Goal: Navigation & Orientation: Find specific page/section

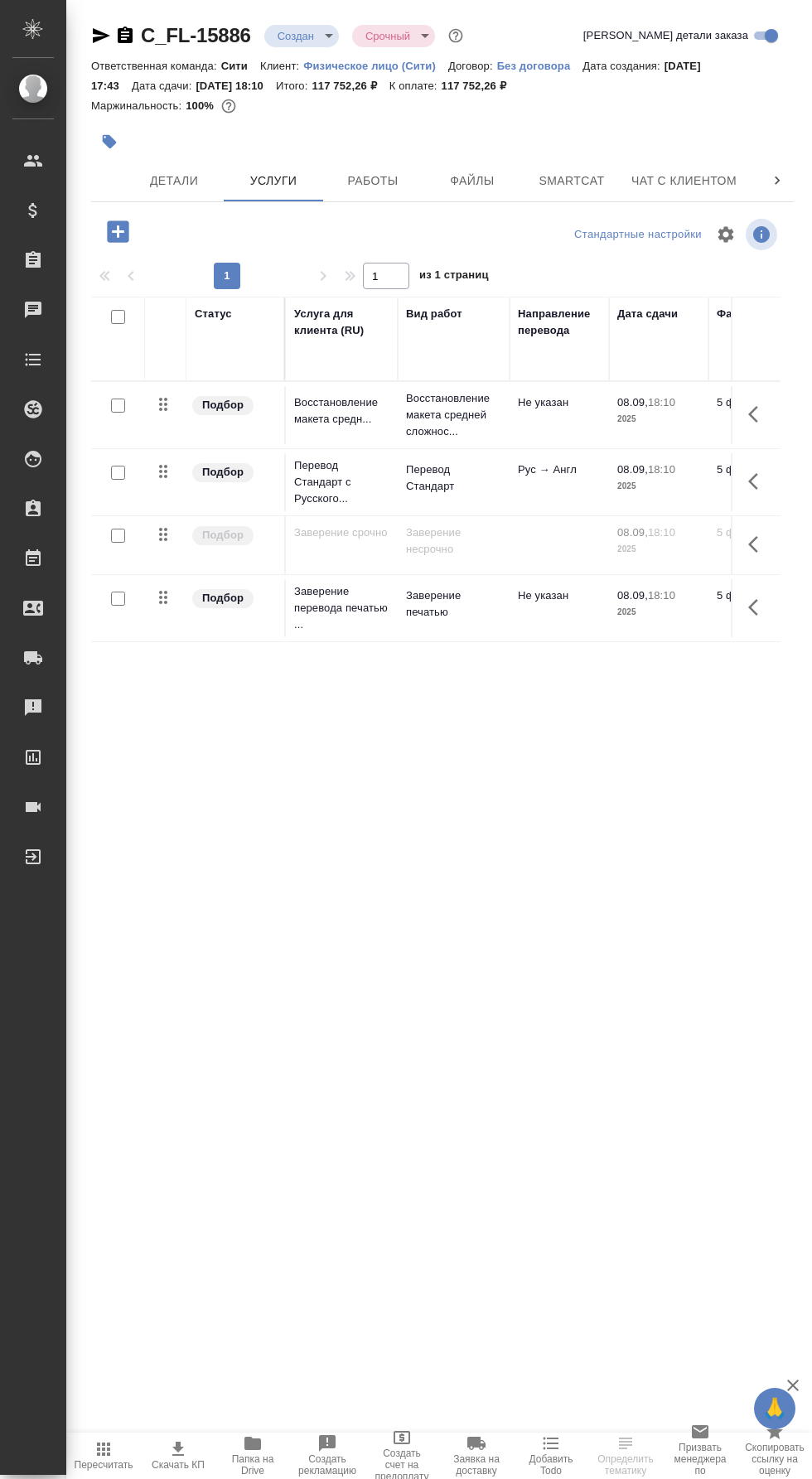
click at [272, 1465] on span "Папка на Drive" at bounding box center [252, 1465] width 55 height 23
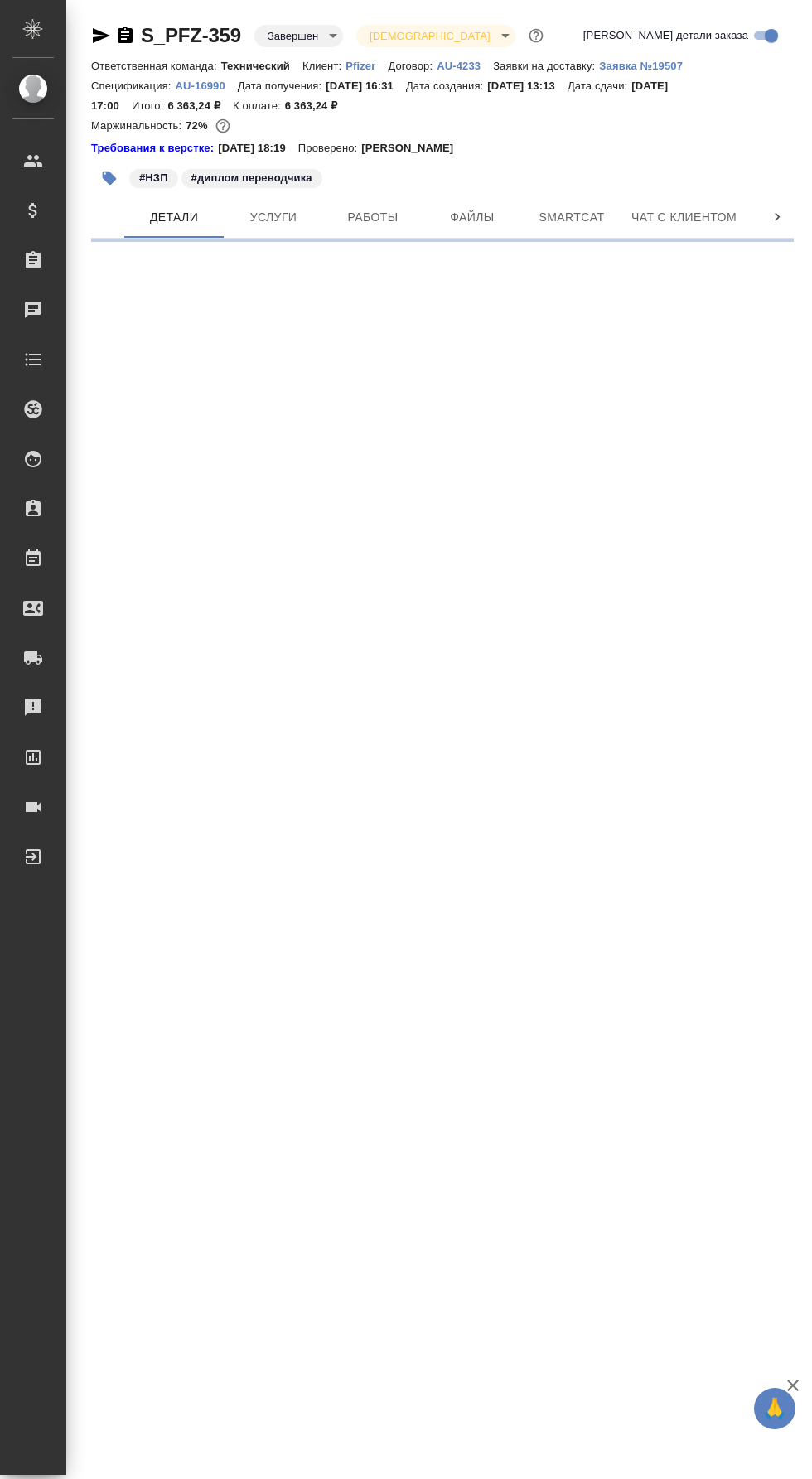
select select "RU"
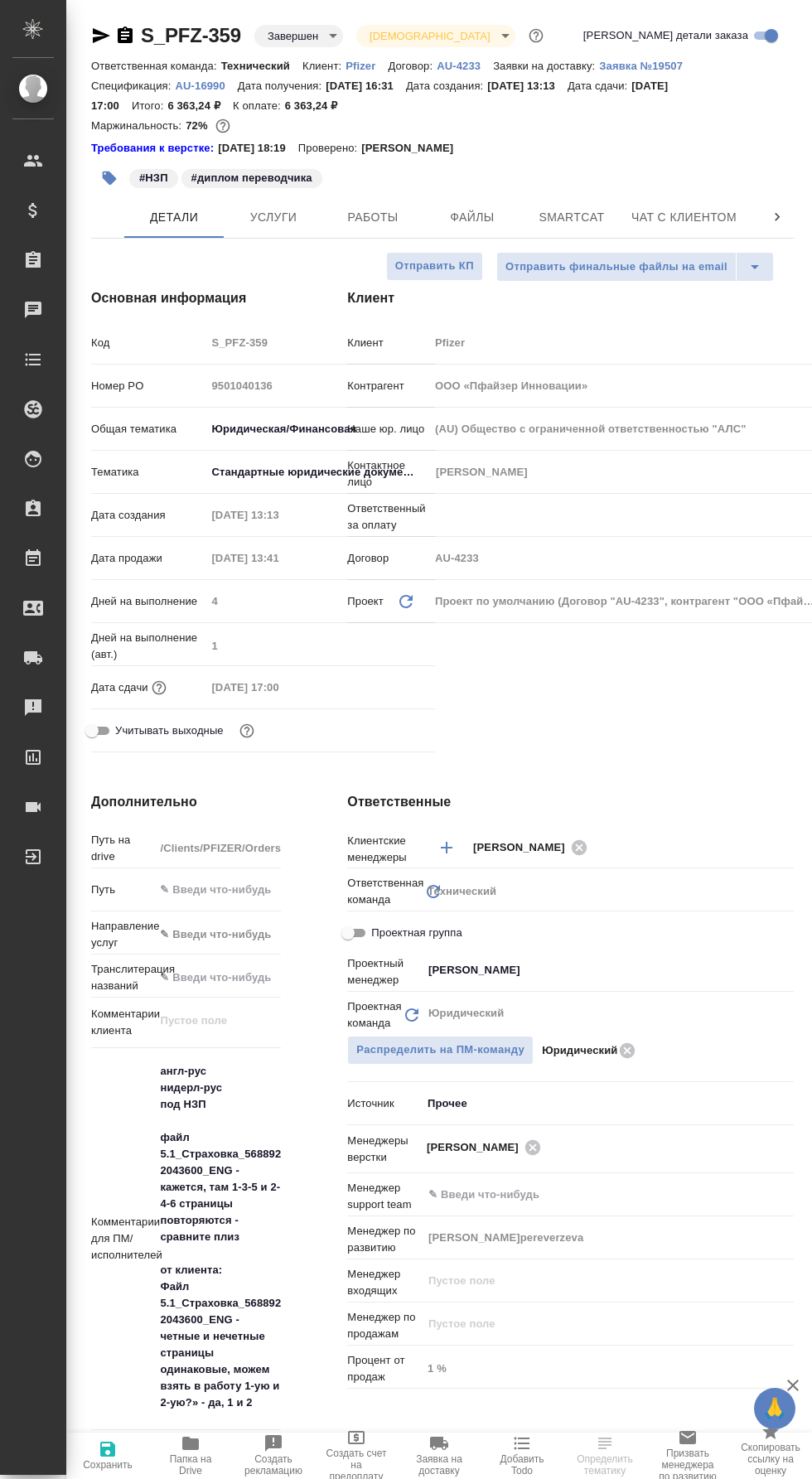
type textarea "x"
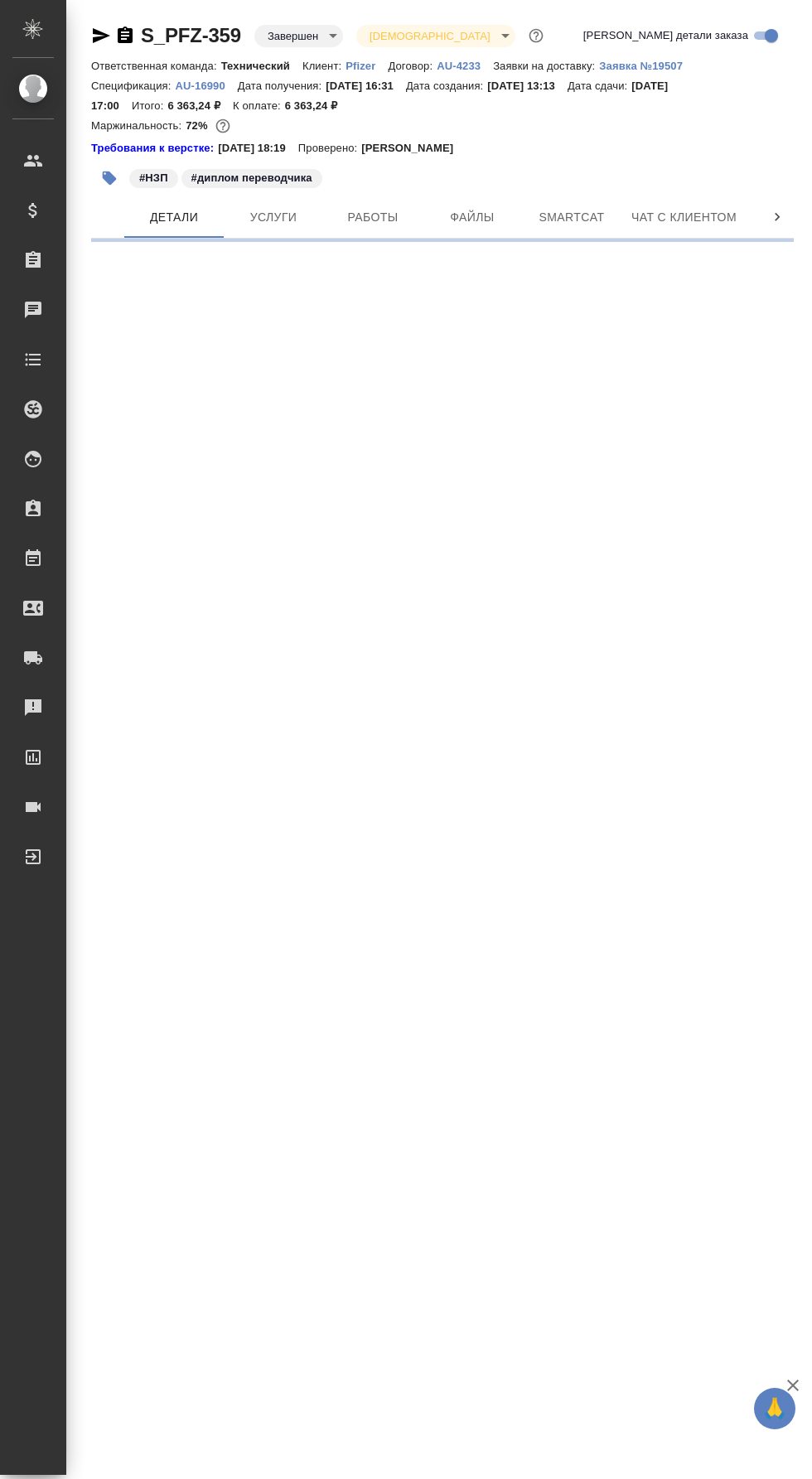
select select "RU"
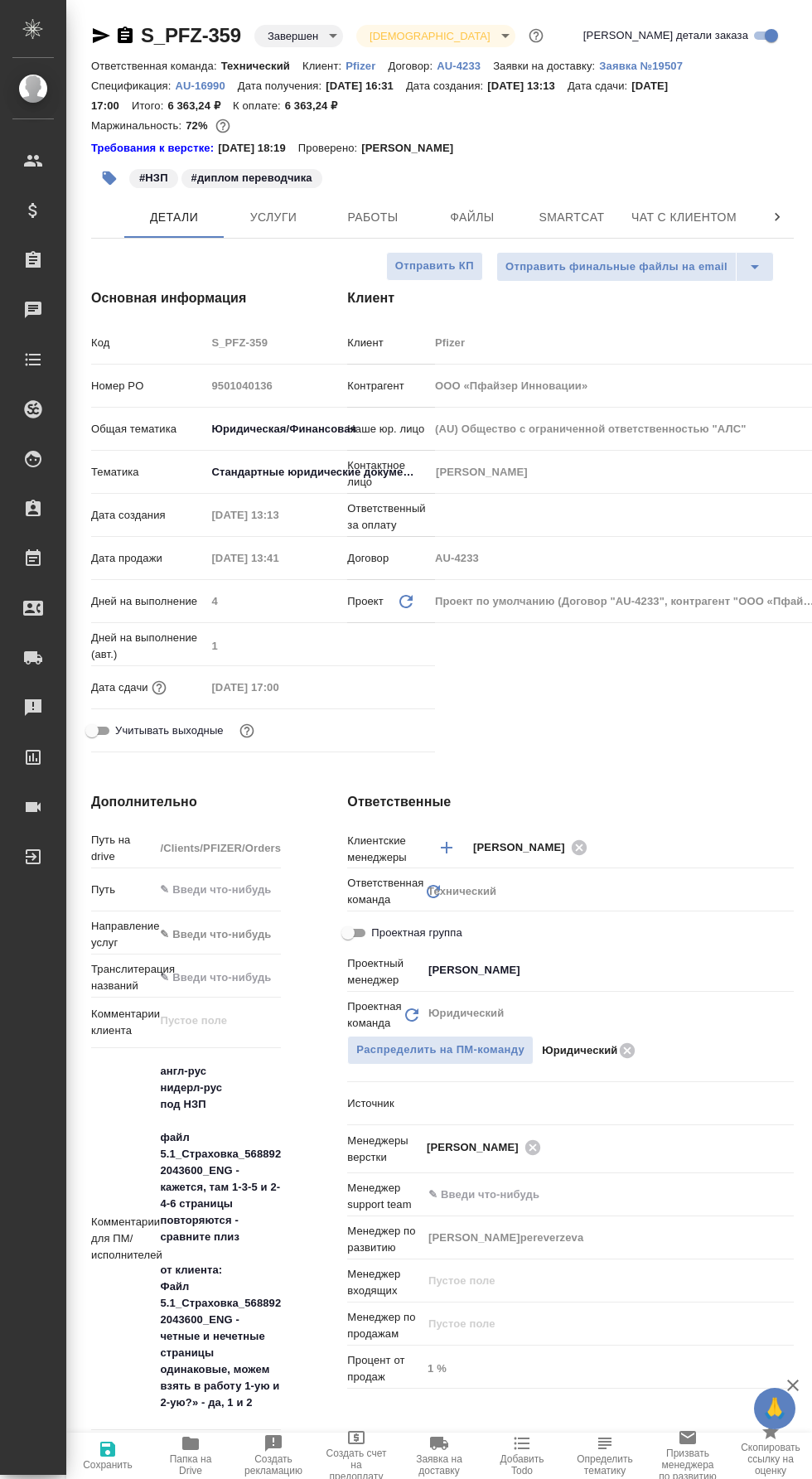
type textarea "x"
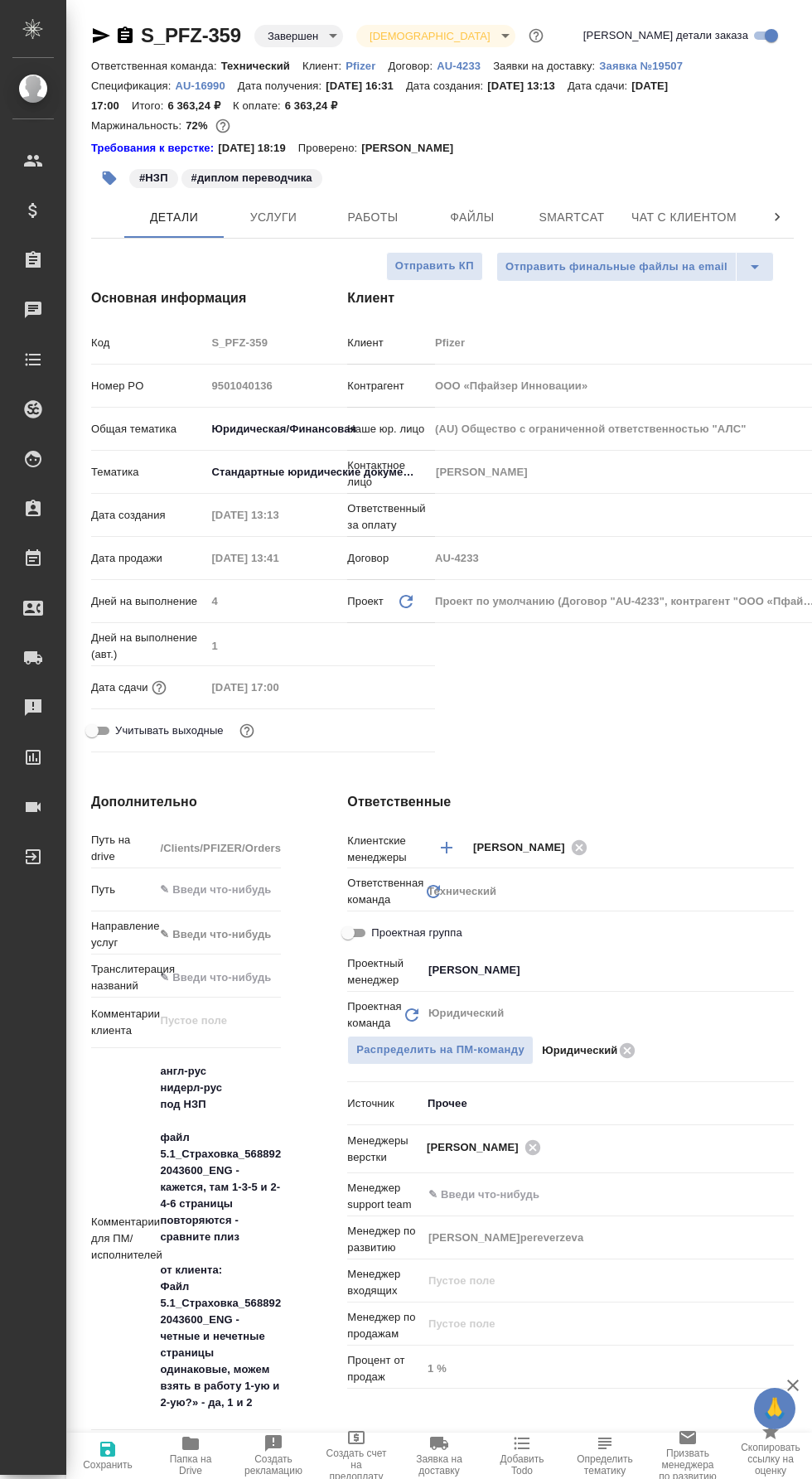
type textarea "x"
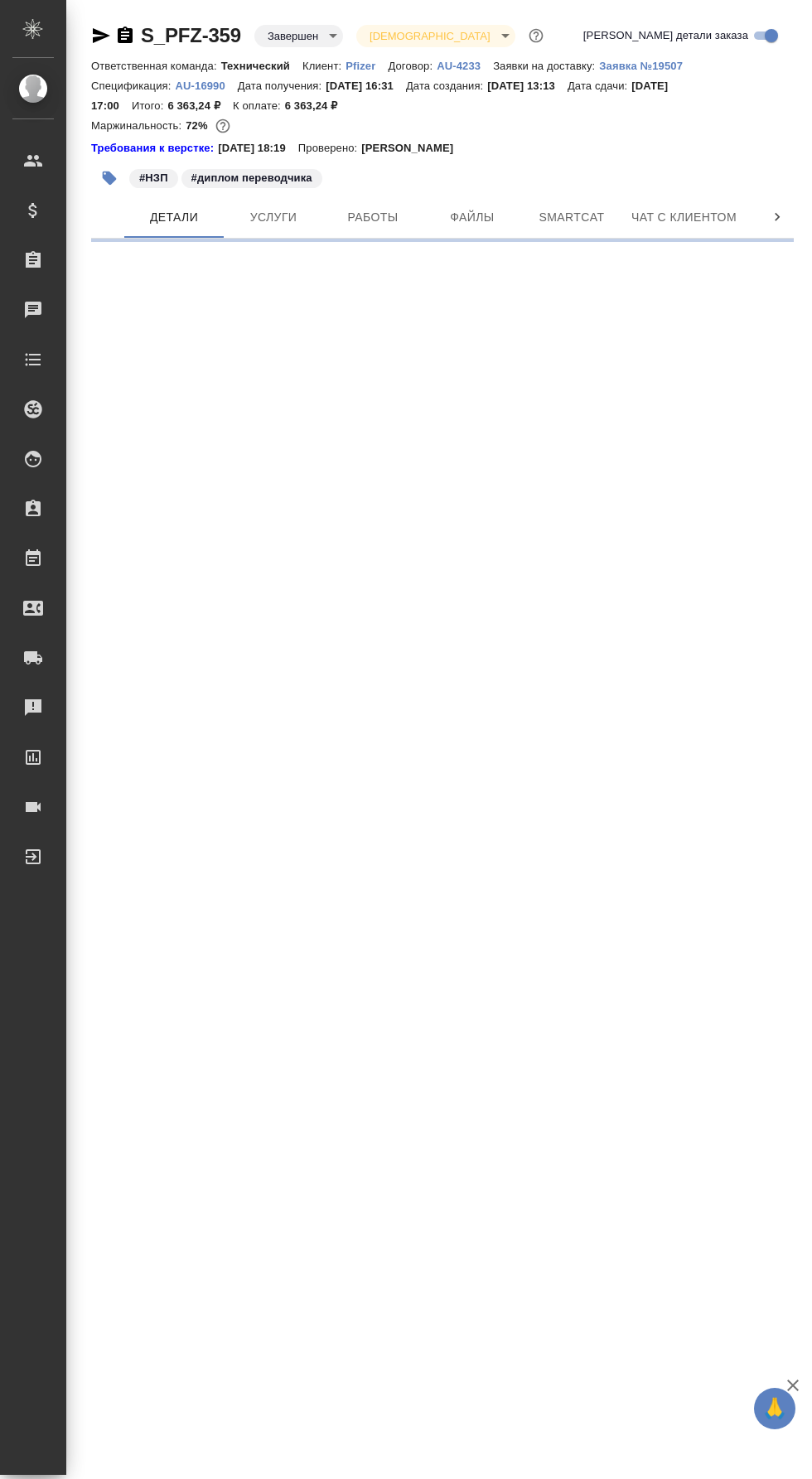
select select "RU"
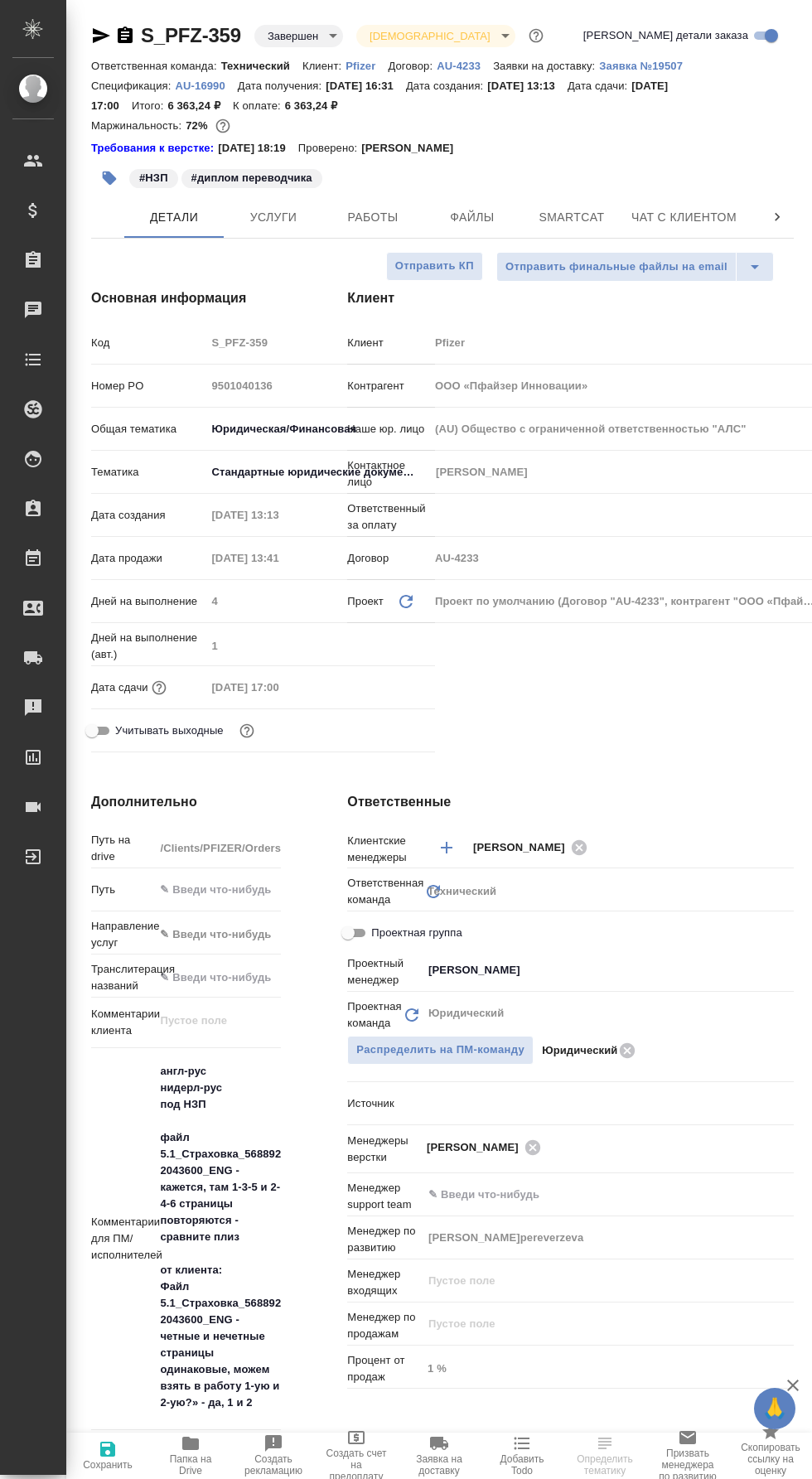
type textarea "x"
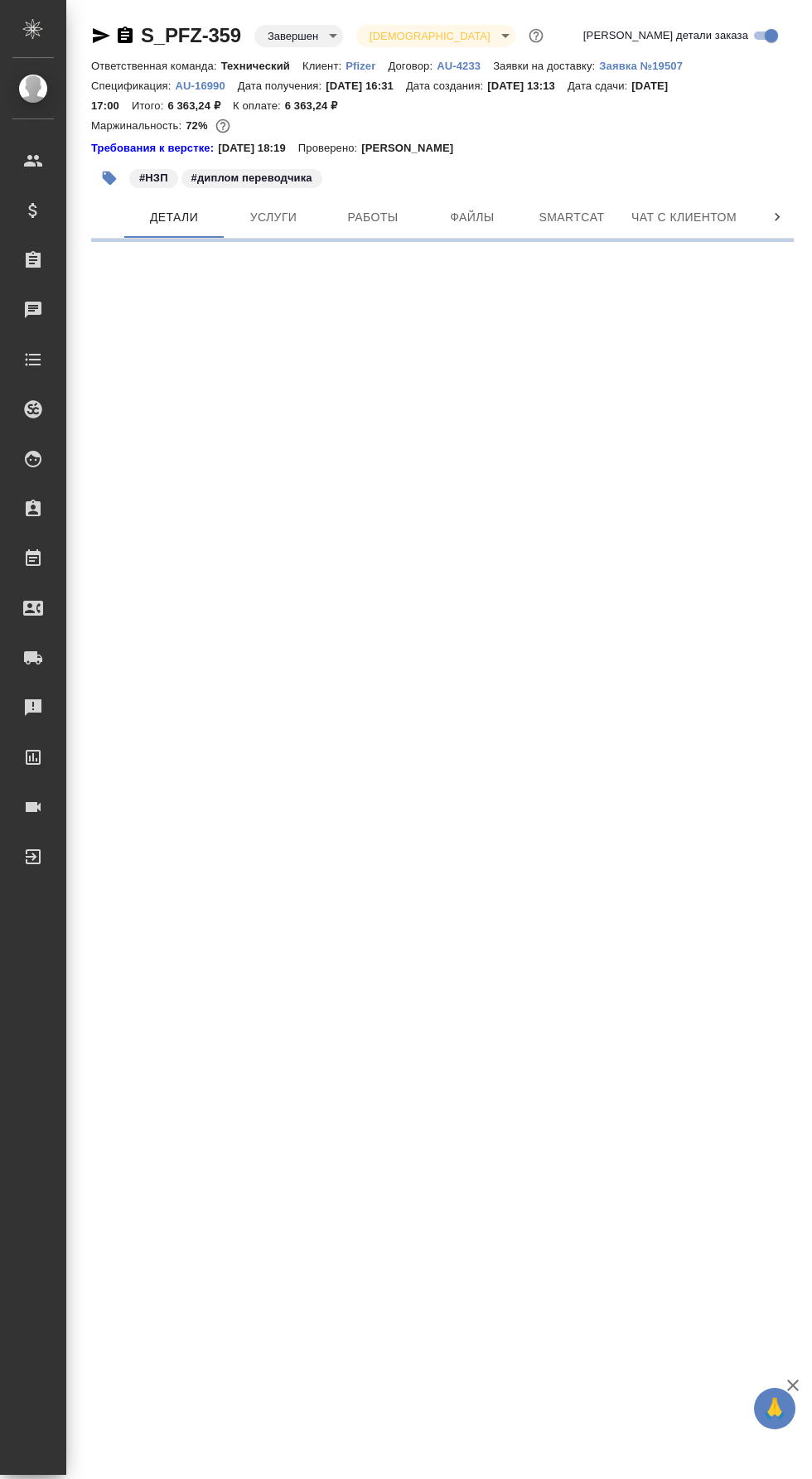
select select "RU"
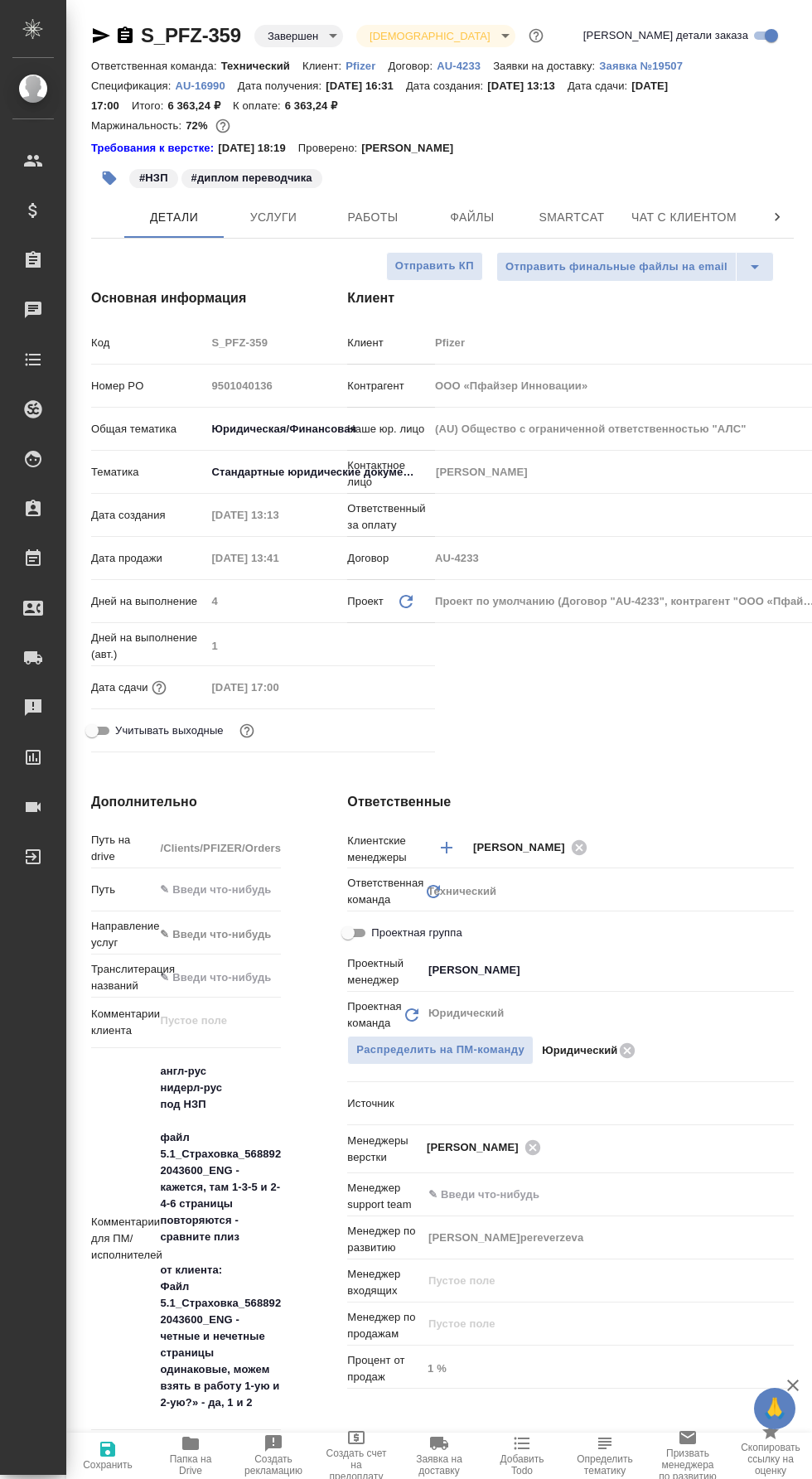
type textarea "x"
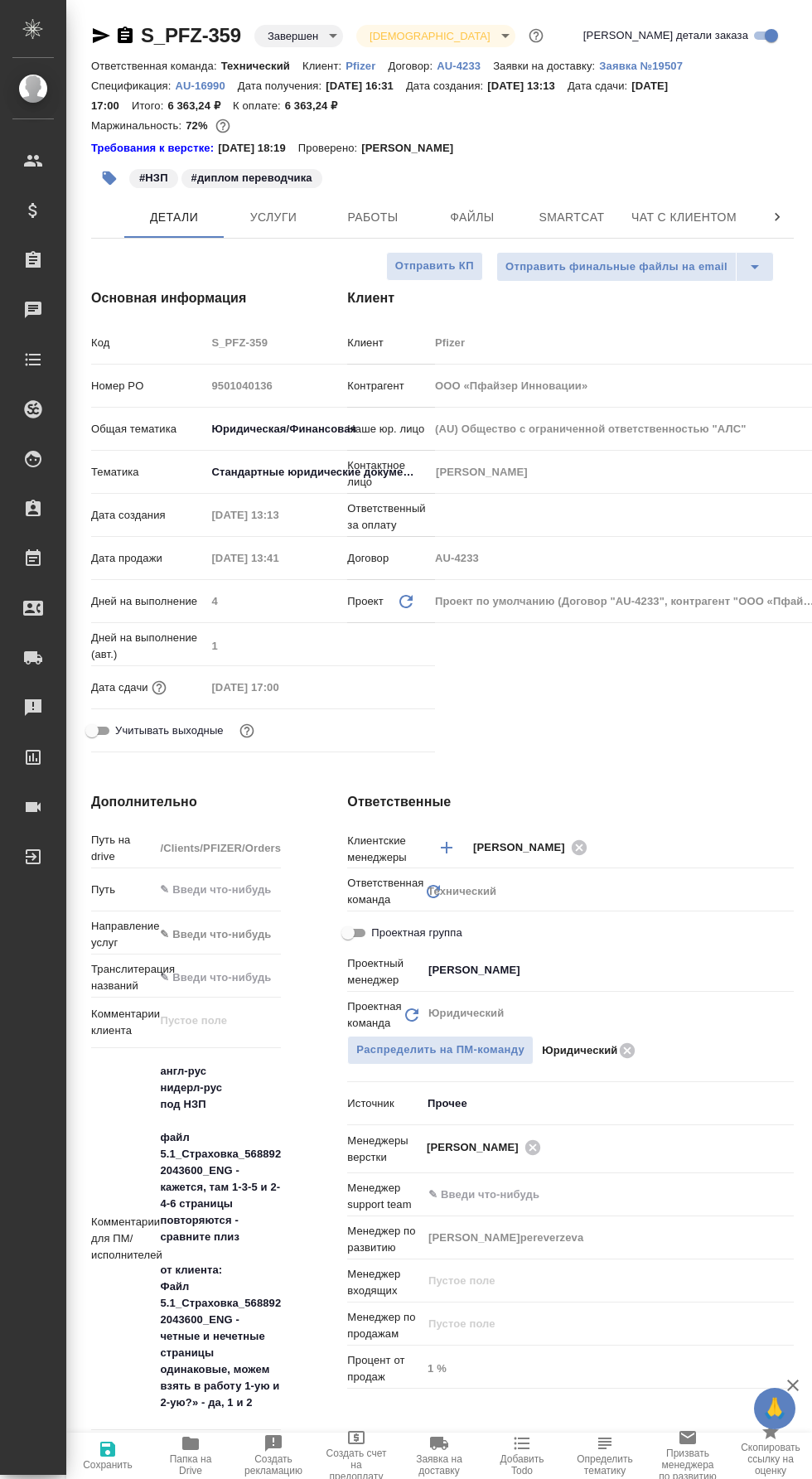
type textarea "x"
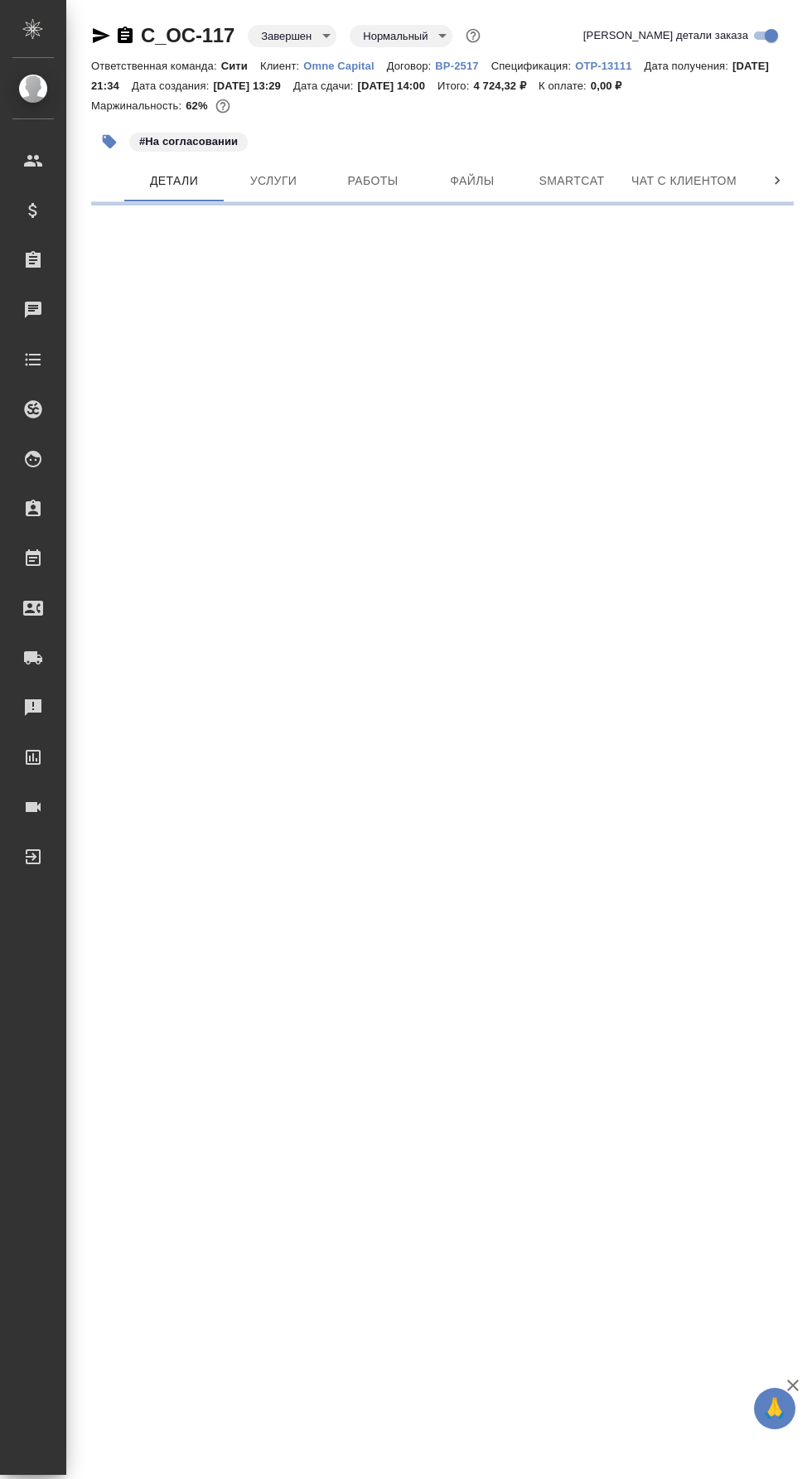
select select "RU"
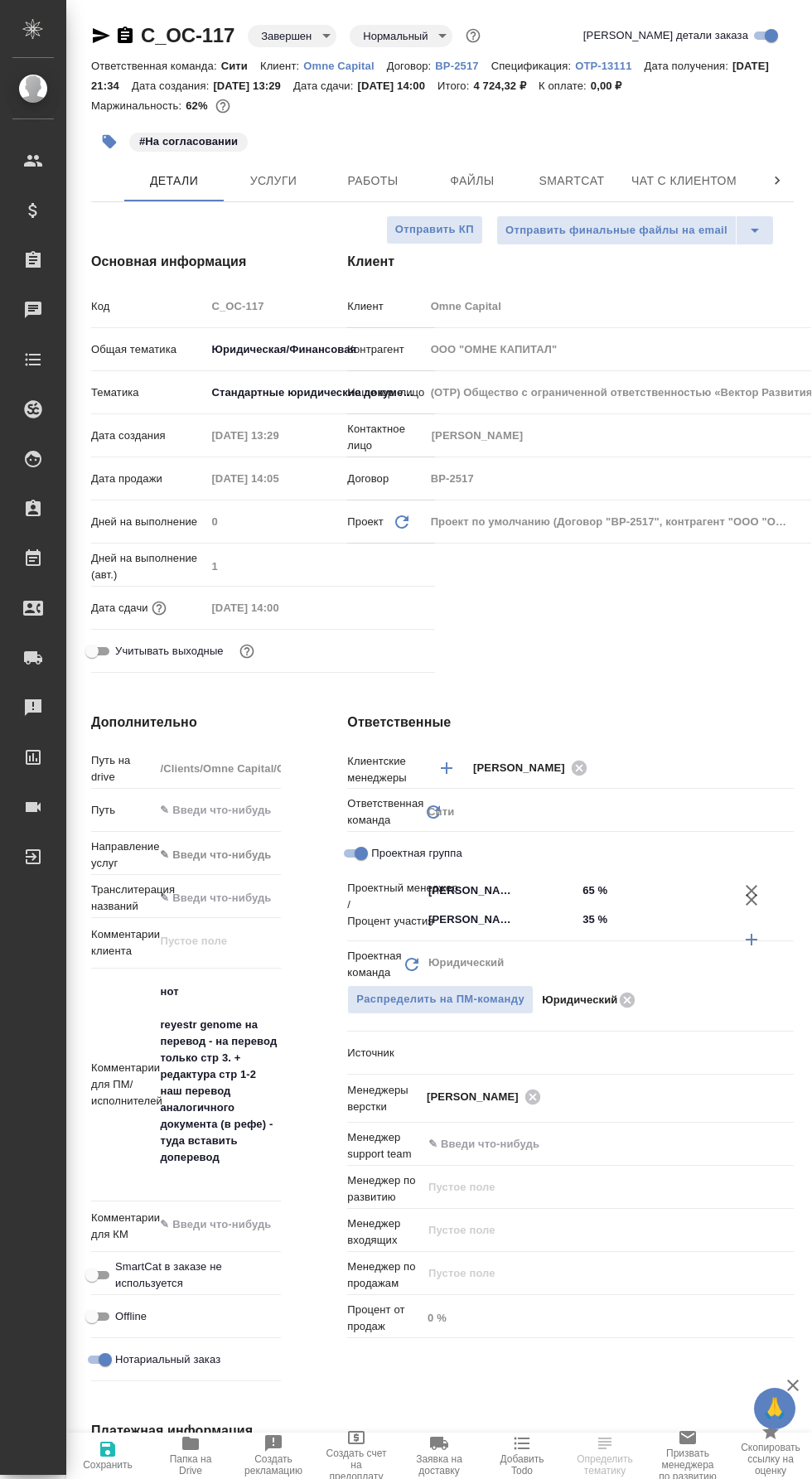
type textarea "x"
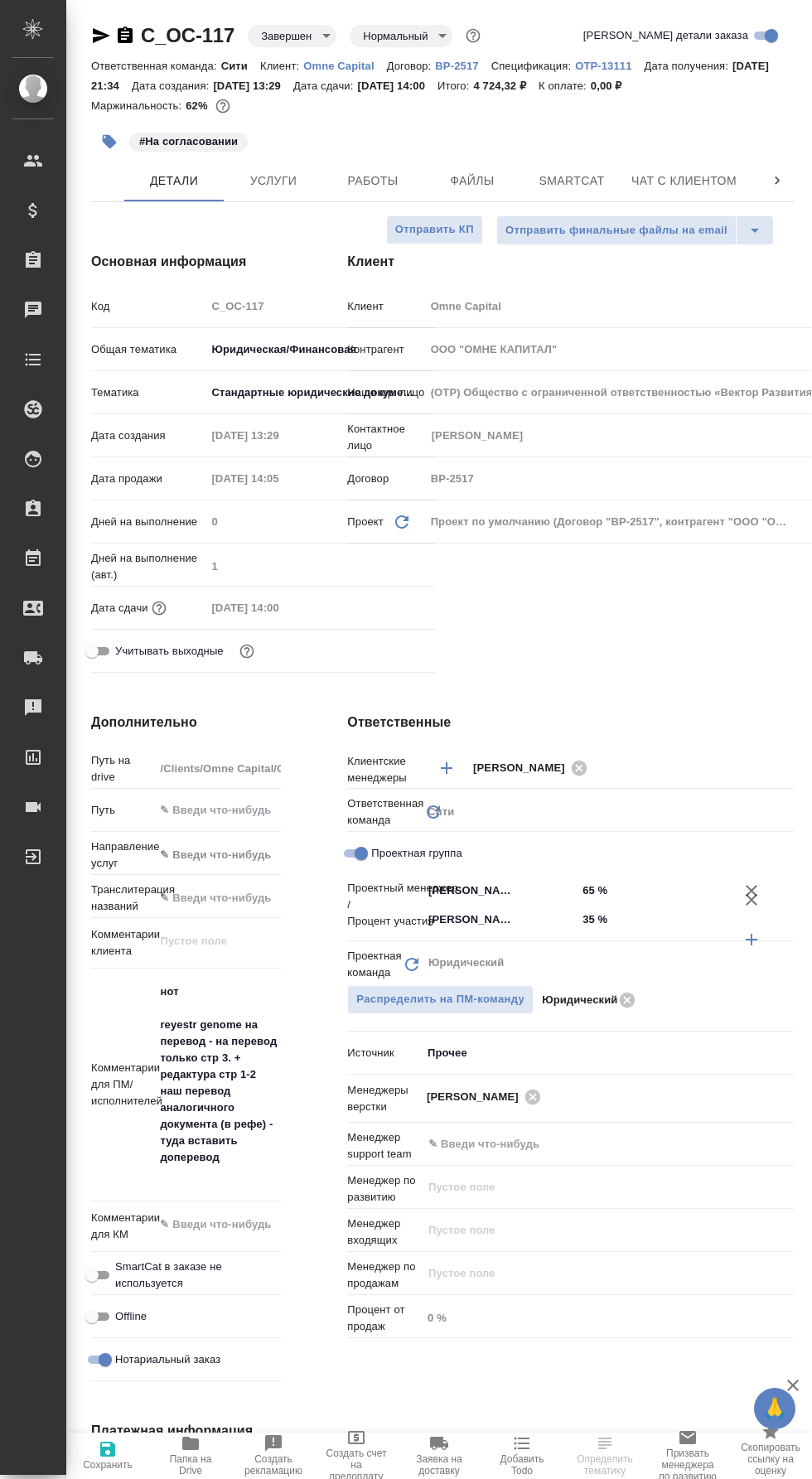
type textarea "x"
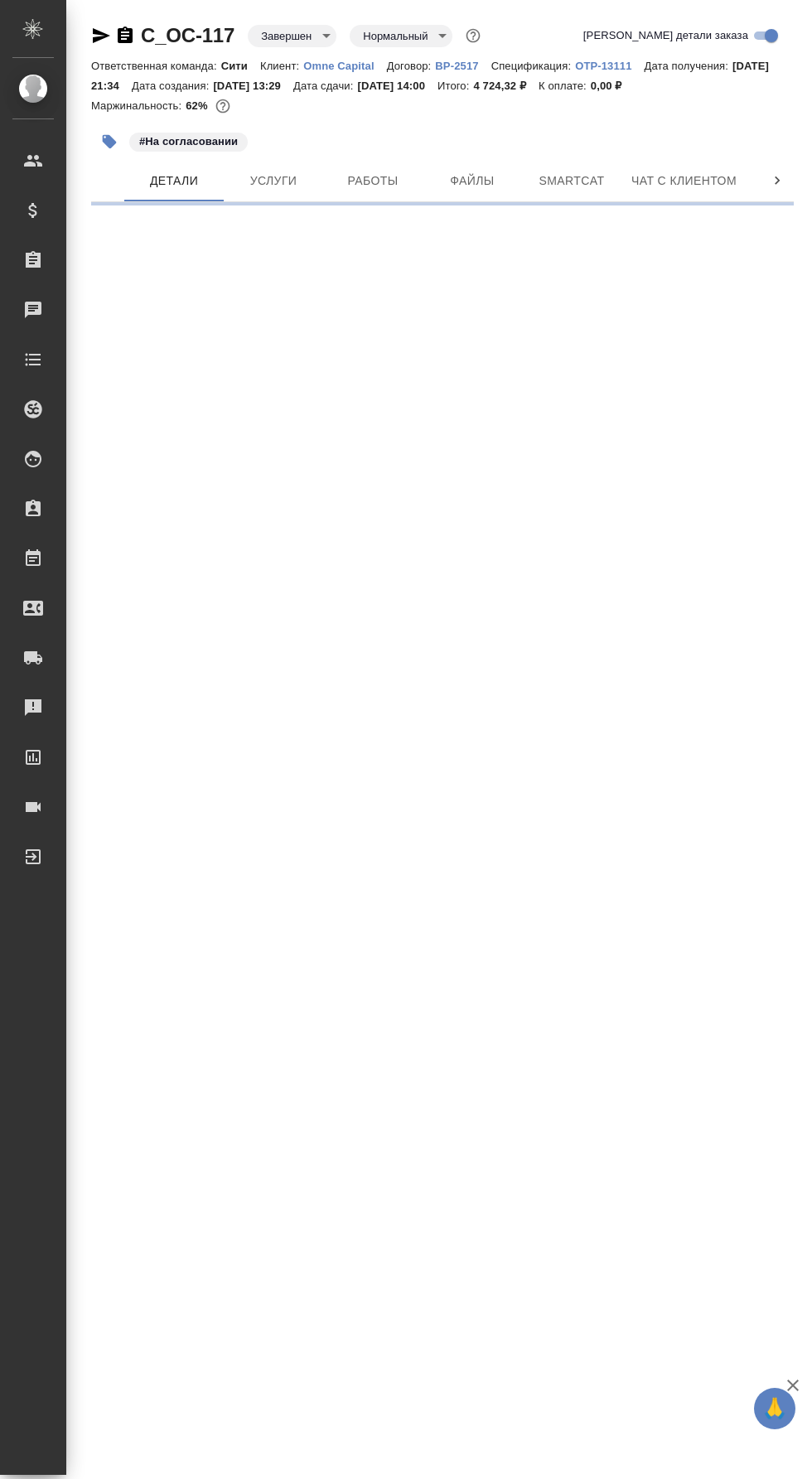
select select "RU"
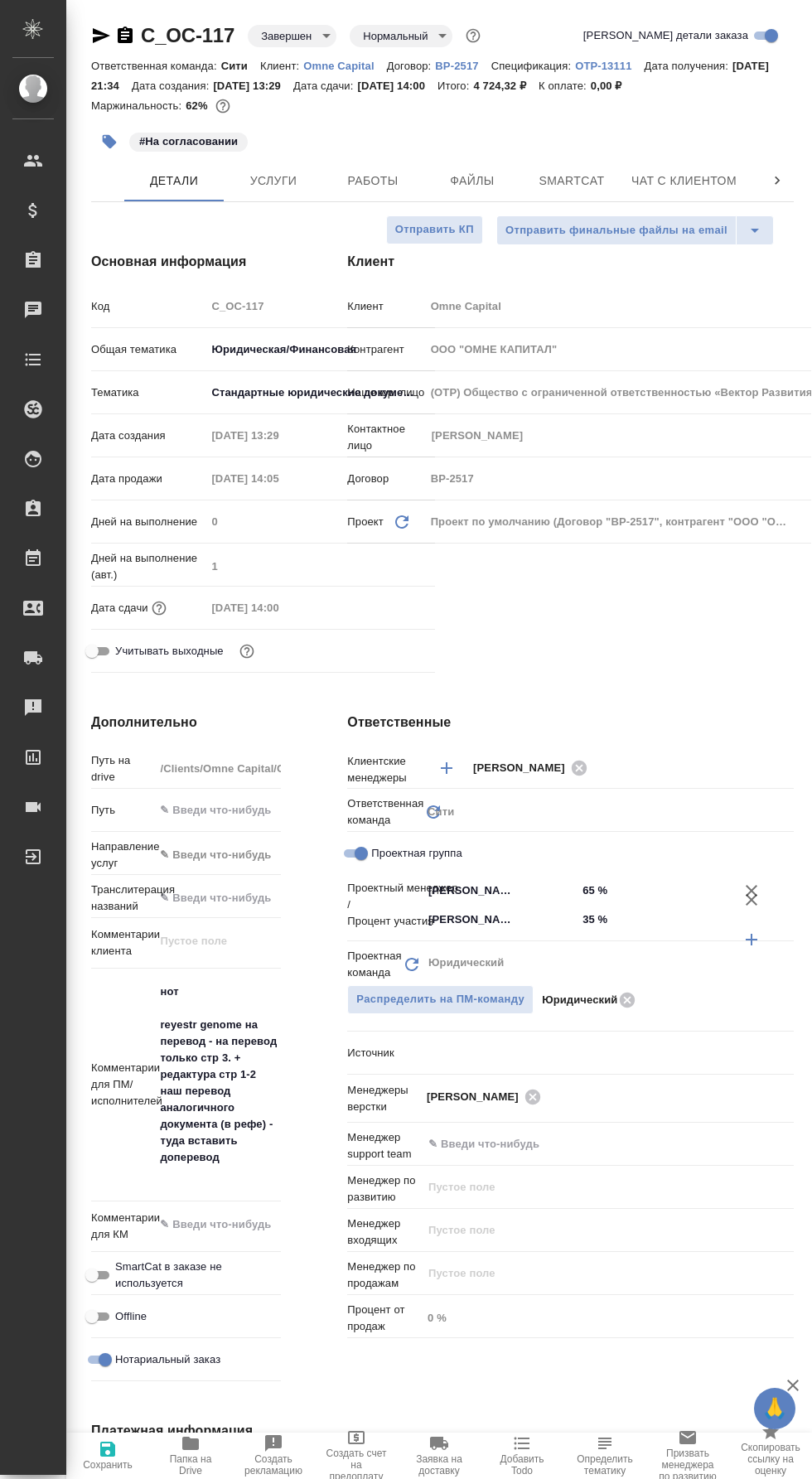
type textarea "x"
click at [308, 171] on span "Услуги" at bounding box center [274, 181] width 79 height 21
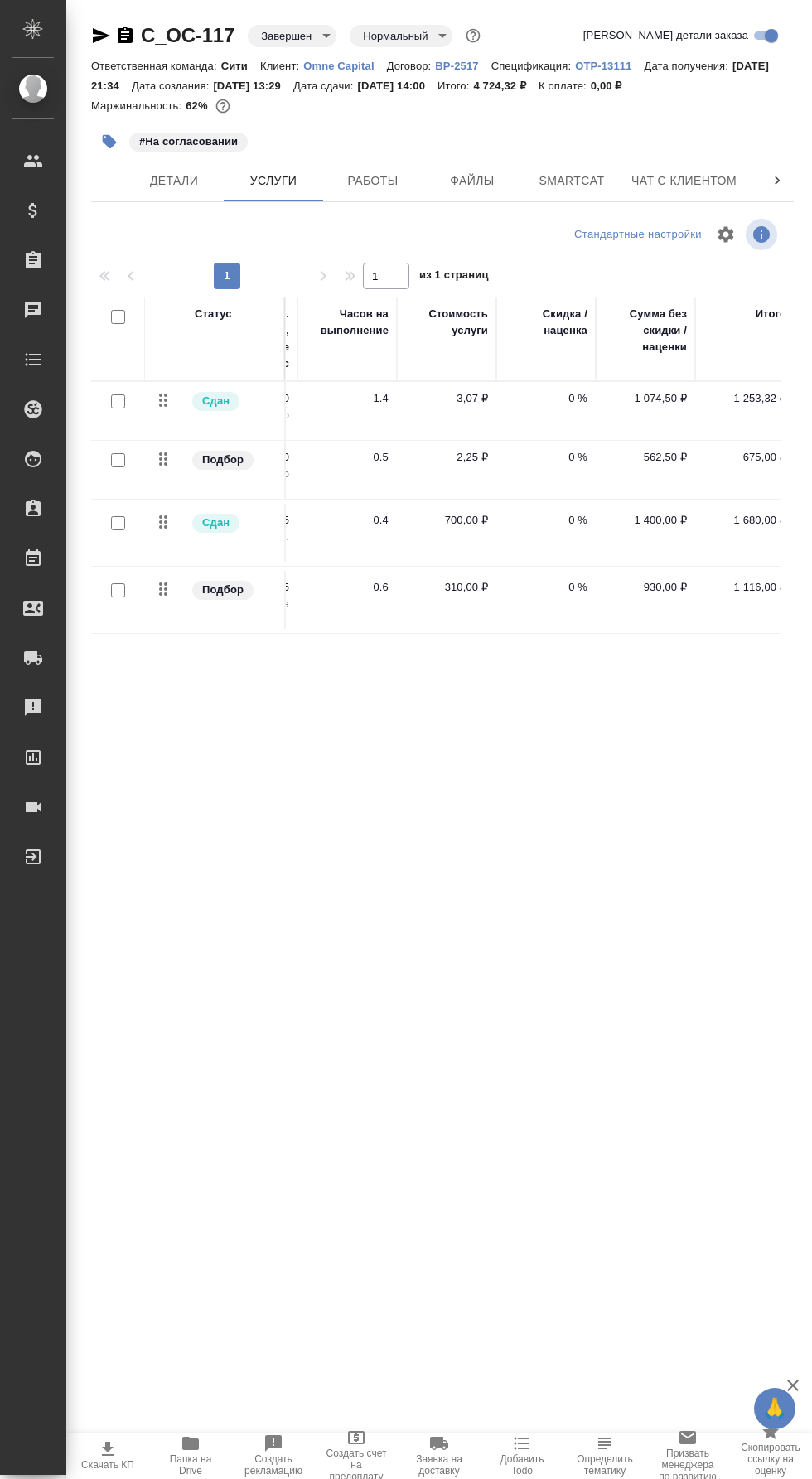
scroll to position [0, 823]
click at [379, 186] on span "Работы" at bounding box center [373, 181] width 79 height 21
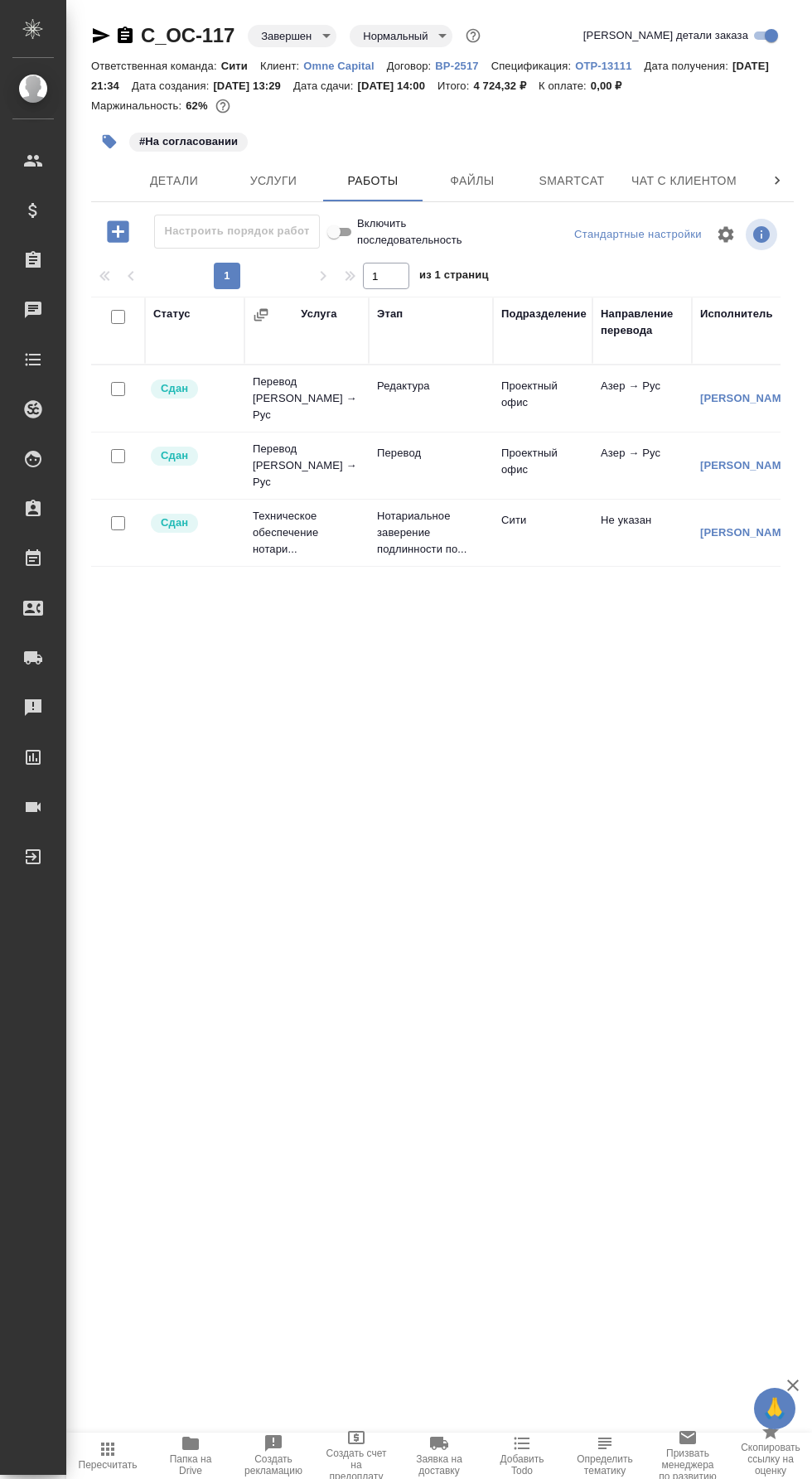
click at [194, 182] on span "Детали" at bounding box center [174, 181] width 79 height 21
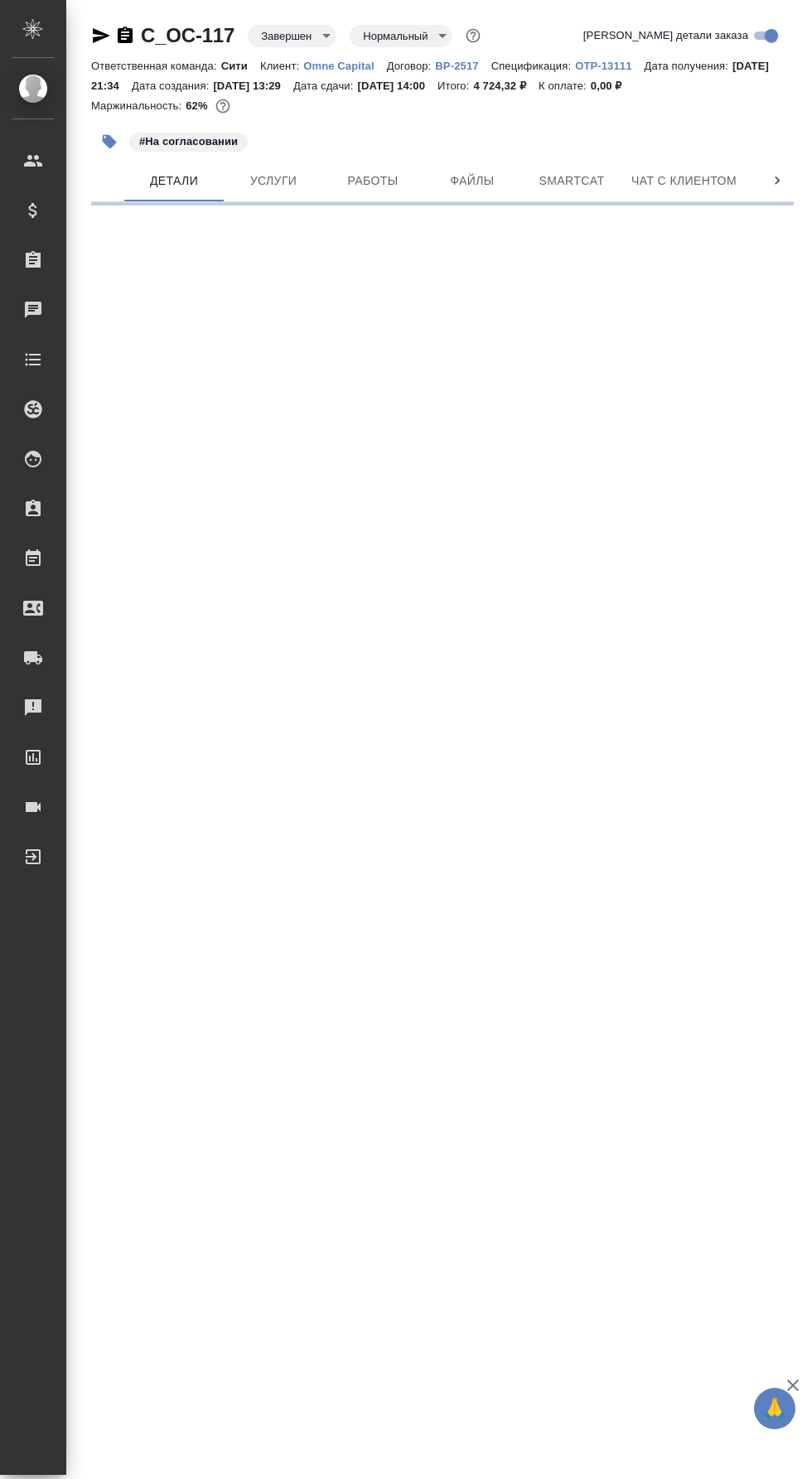
select select "RU"
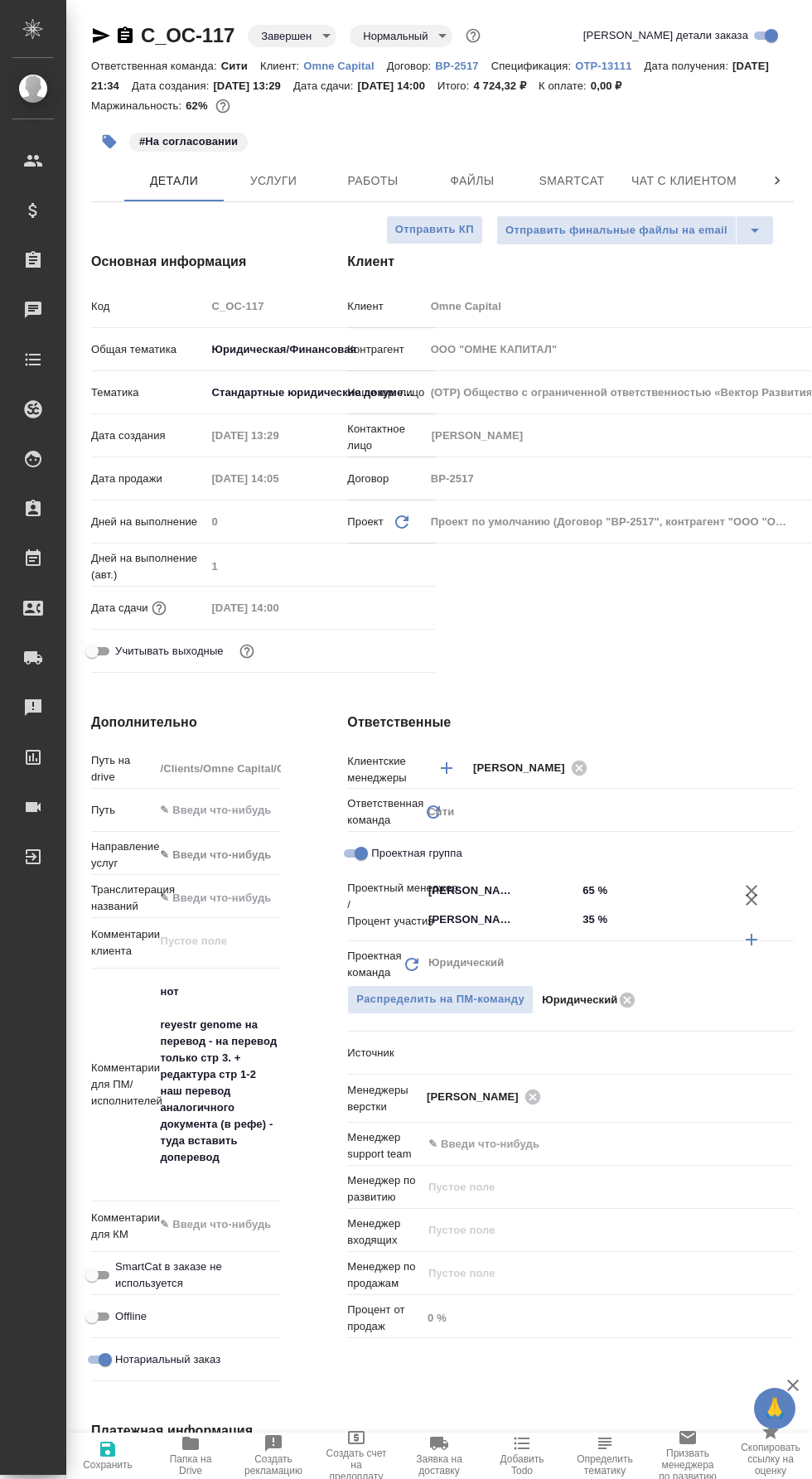
type textarea "x"
click at [295, 181] on span "Услуги" at bounding box center [274, 181] width 79 height 21
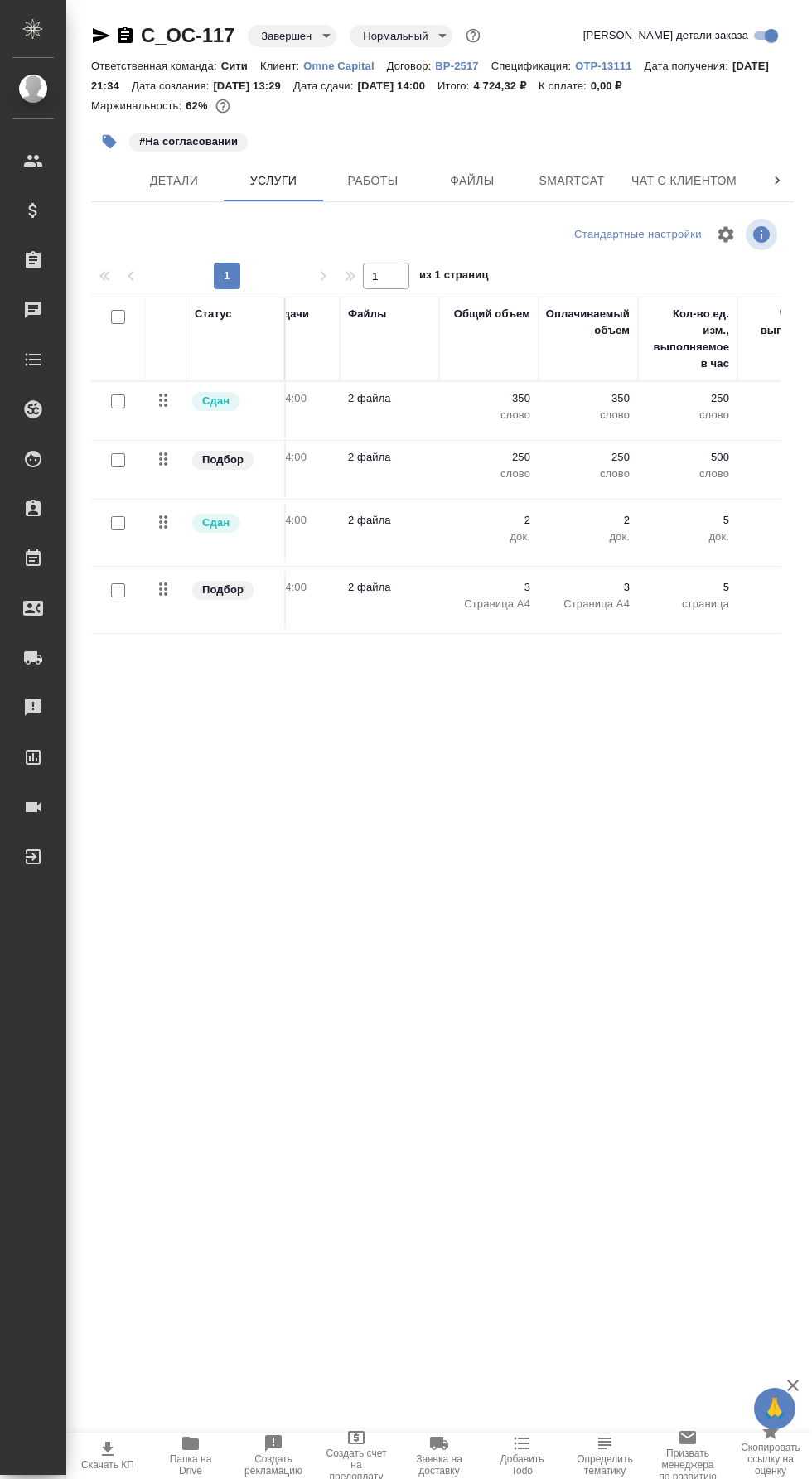
scroll to position [0, 368]
click at [392, 178] on span "Работы" at bounding box center [373, 181] width 79 height 21
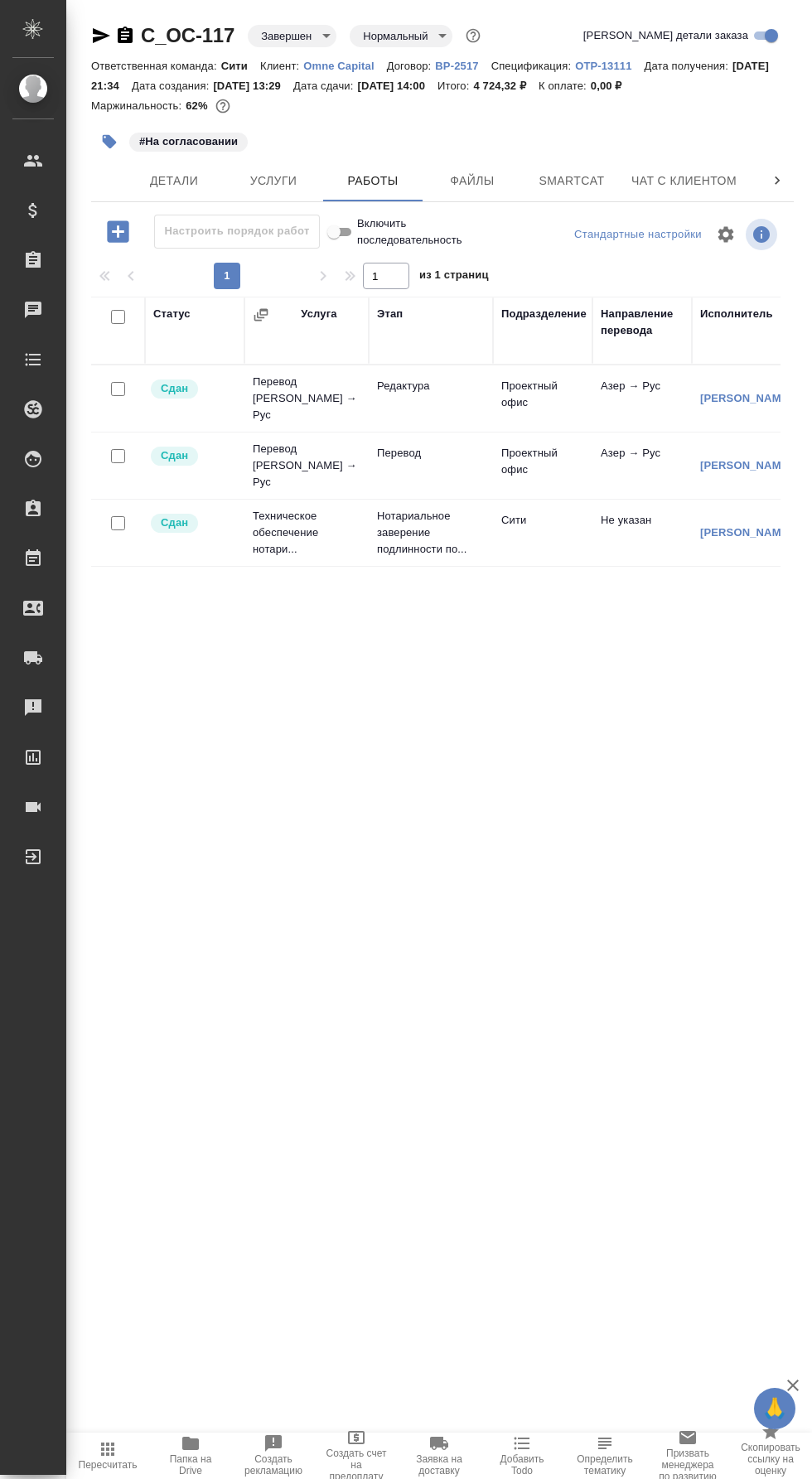
click at [171, 186] on span "Детали" at bounding box center [174, 181] width 79 height 21
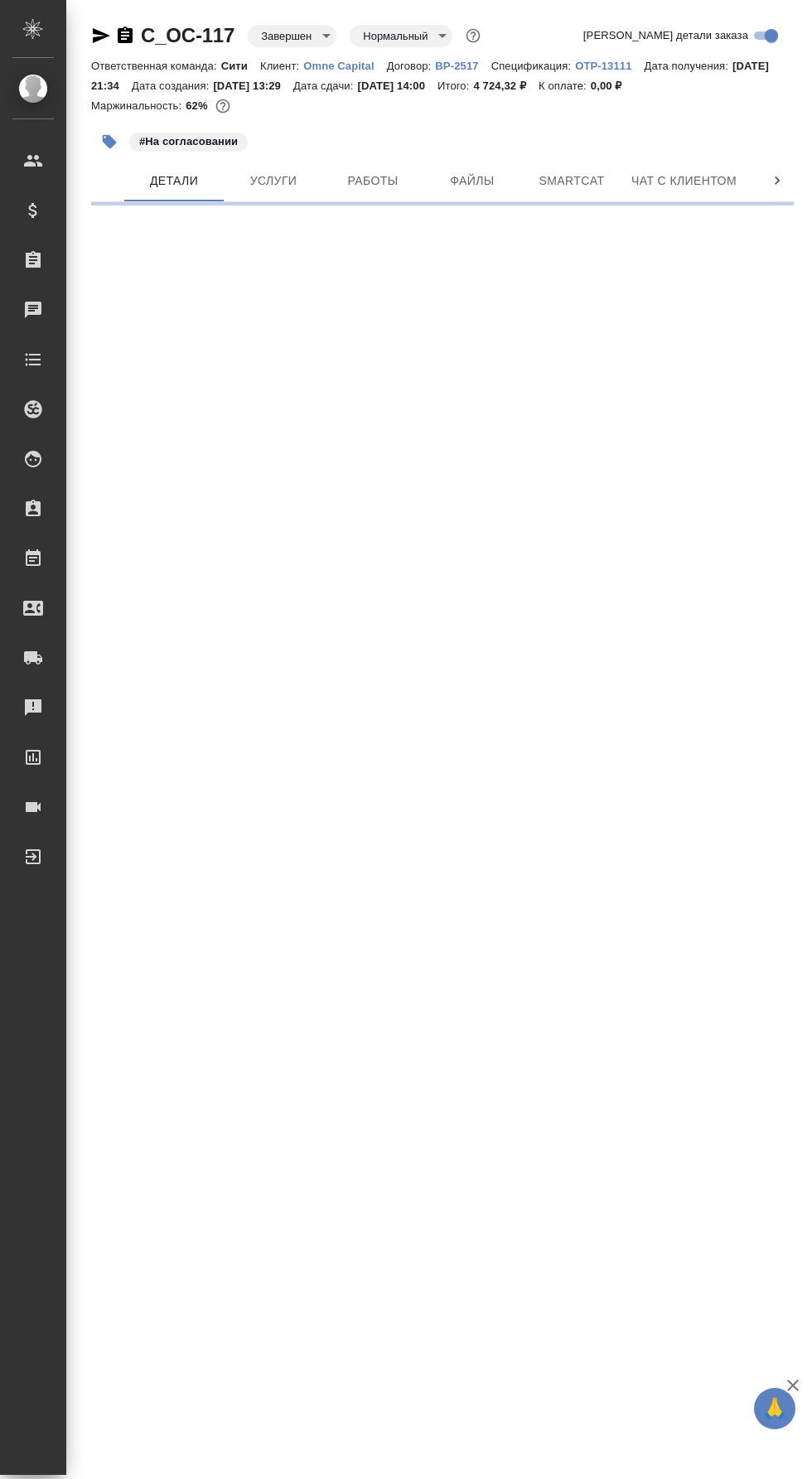
select select "RU"
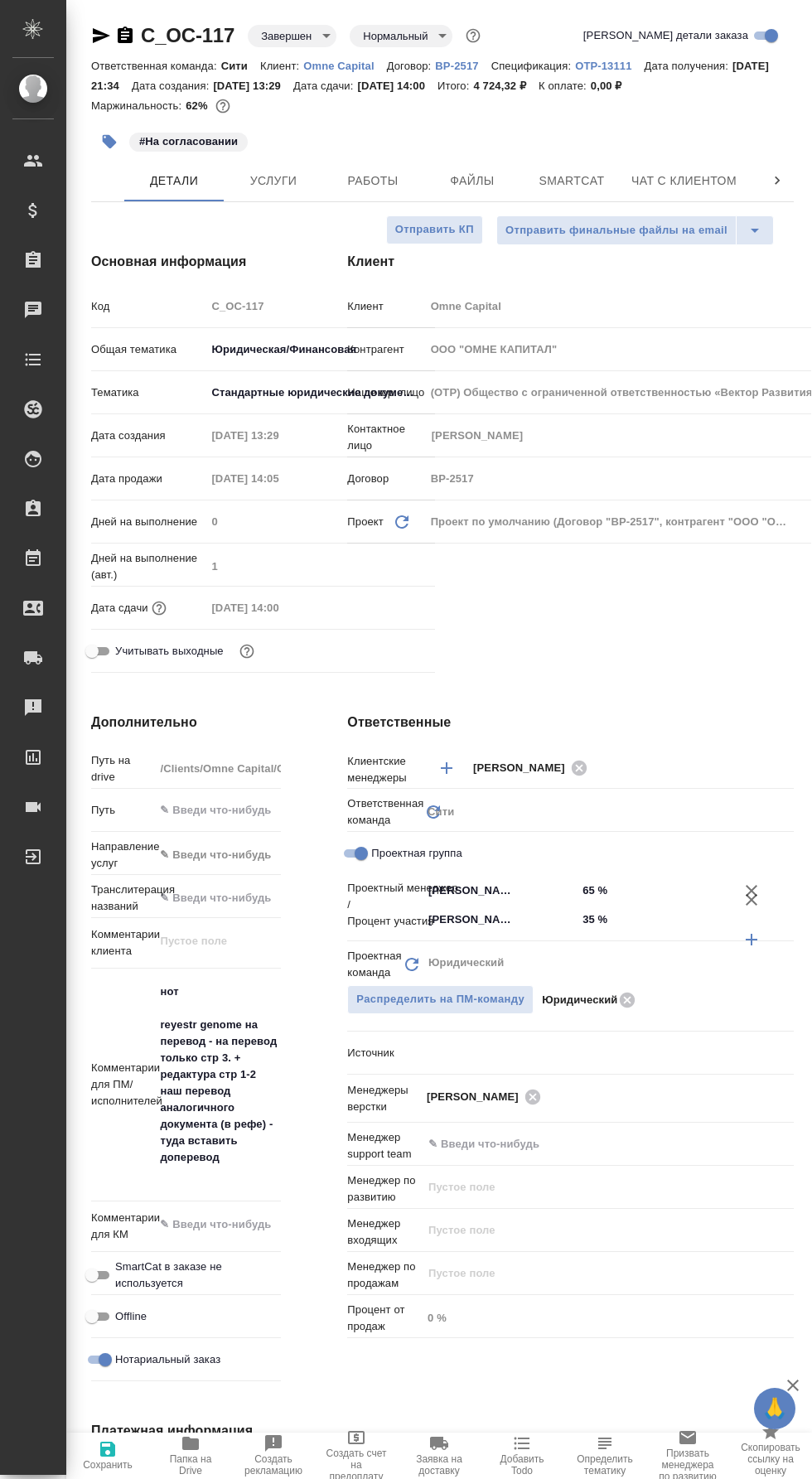
type textarea "x"
click at [387, 180] on span "Работы" at bounding box center [373, 181] width 79 height 21
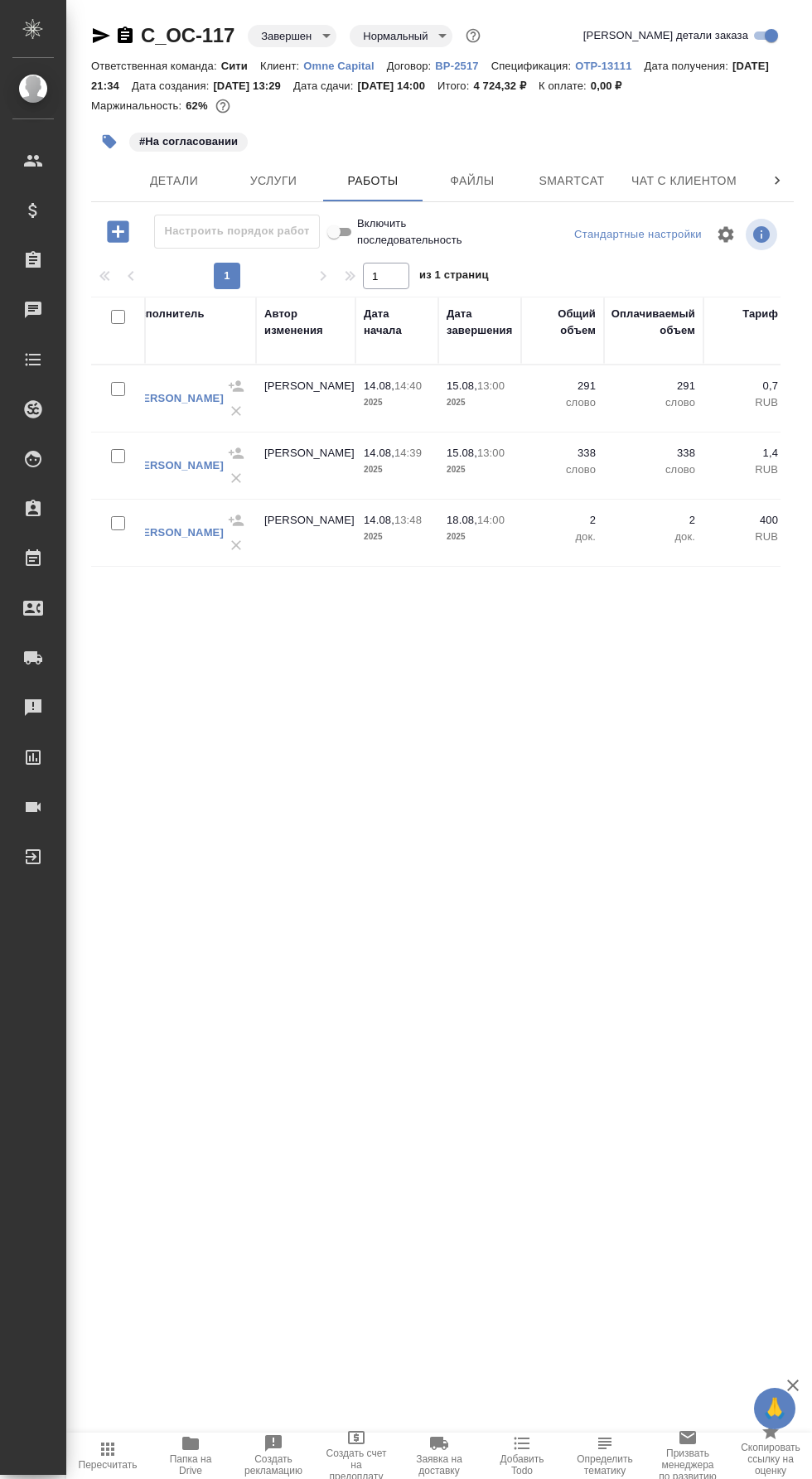
scroll to position [0, 567]
click at [196, 183] on span "Детали" at bounding box center [174, 181] width 79 height 21
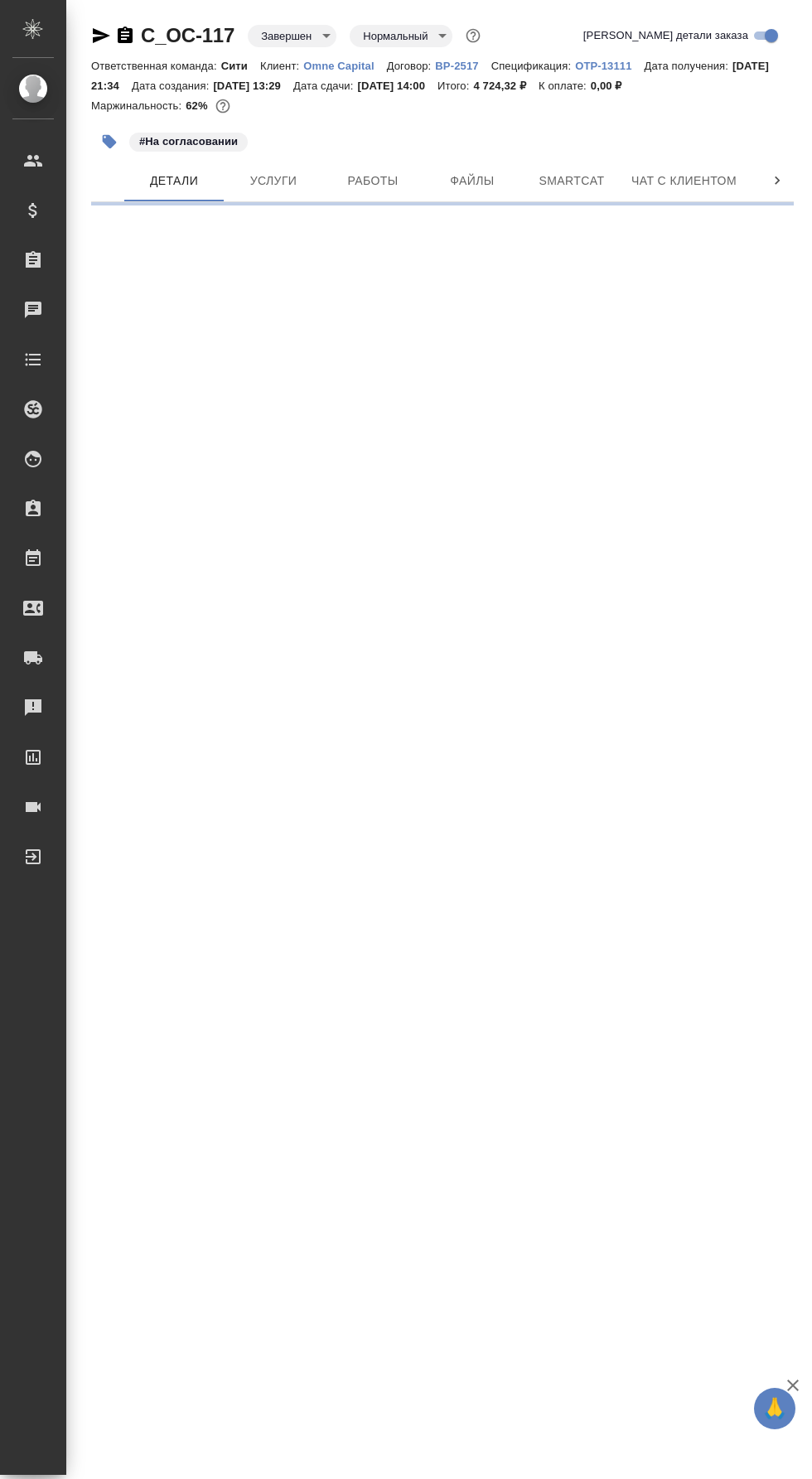
select select "RU"
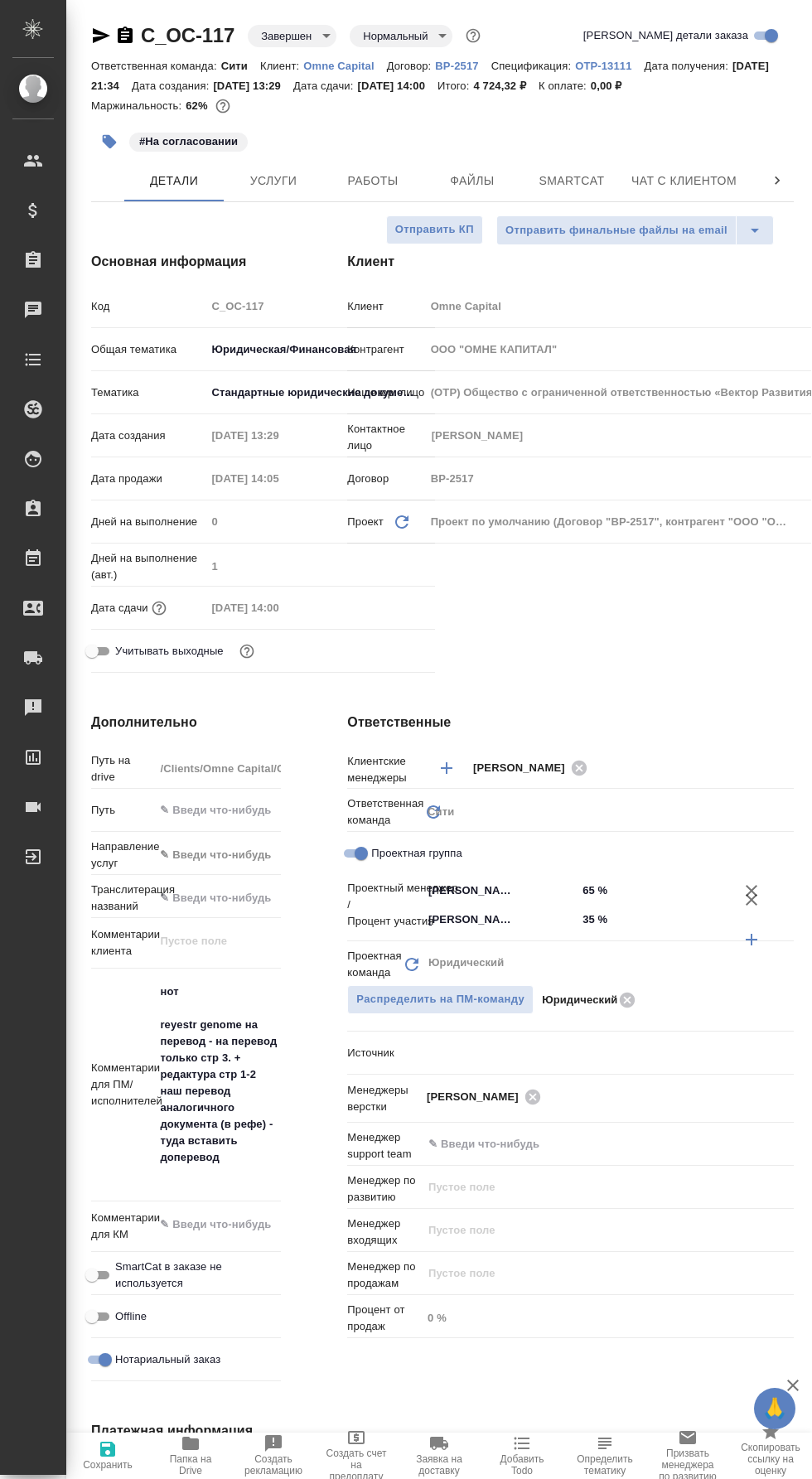
type textarea "x"
click at [302, 186] on span "Услуги" at bounding box center [274, 181] width 79 height 21
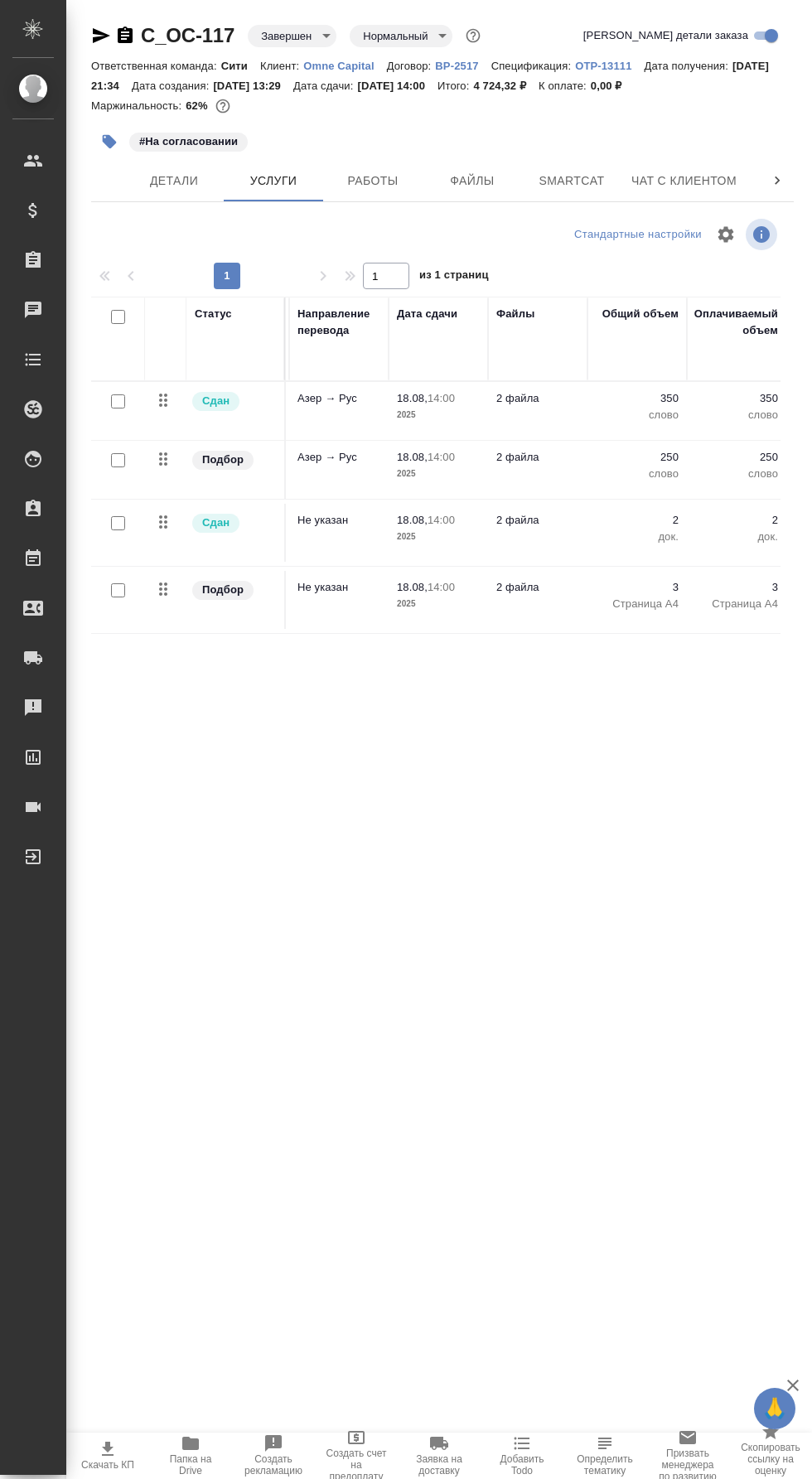
scroll to position [0, 217]
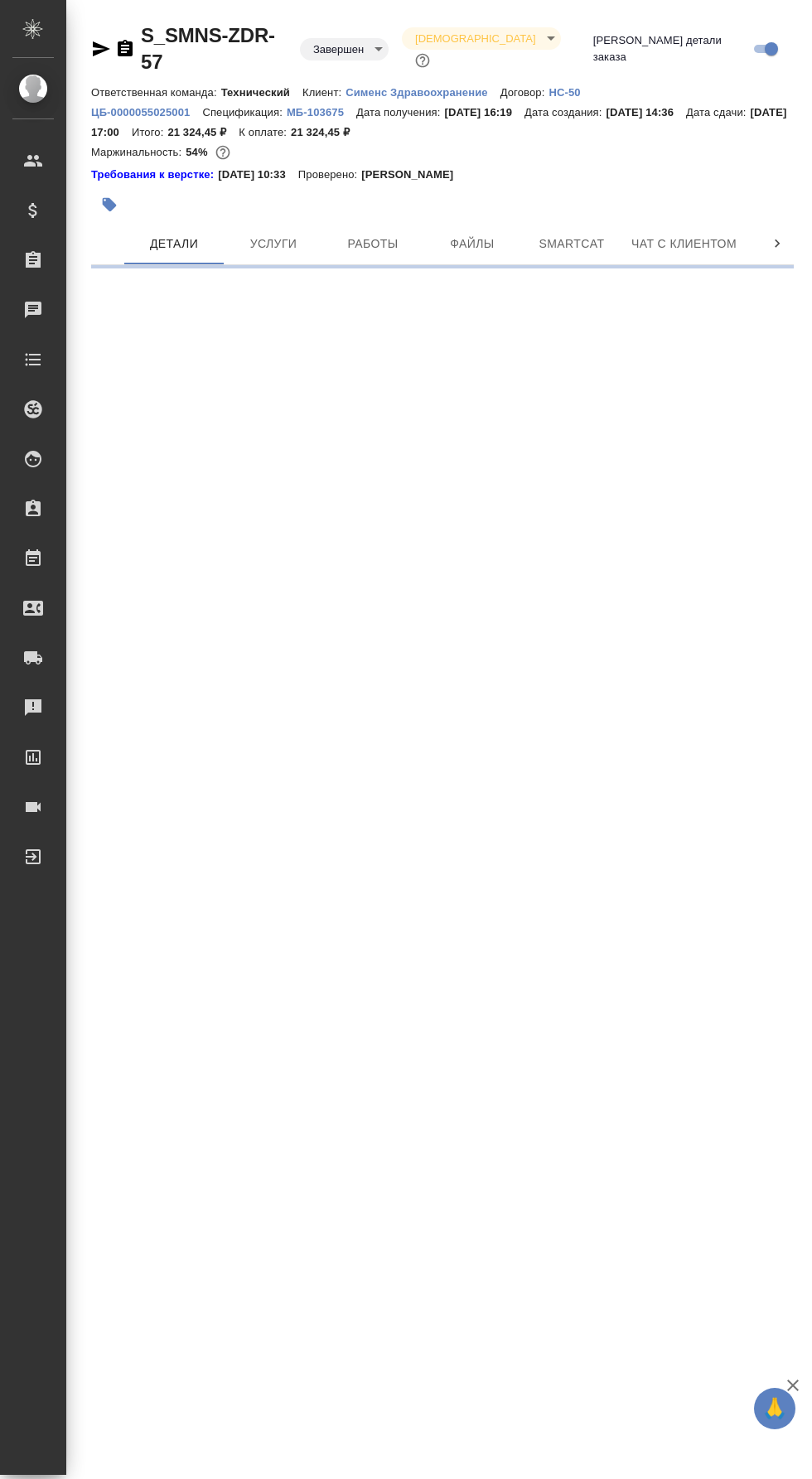
select select "RU"
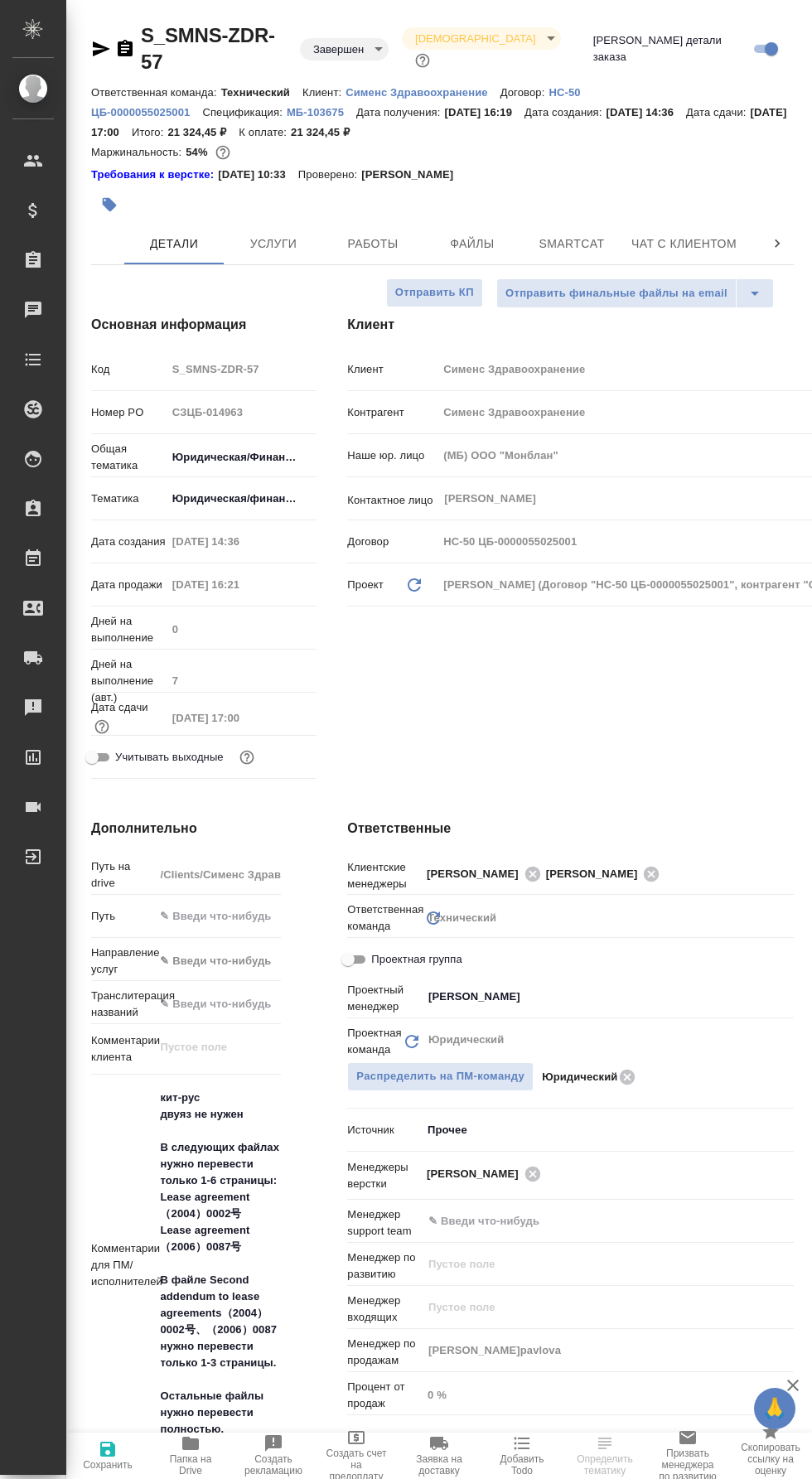
type textarea "x"
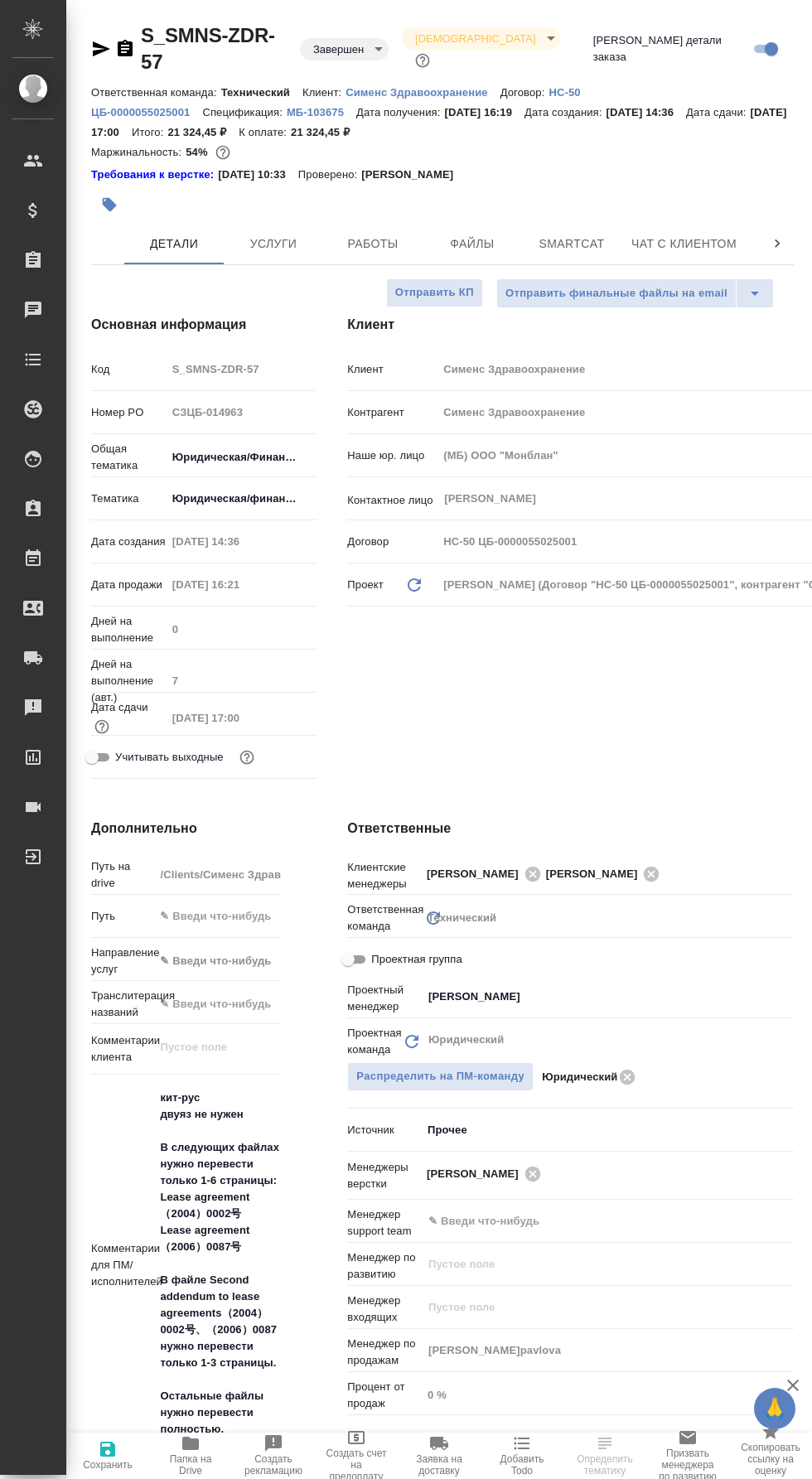
type textarea "x"
click at [379, 234] on span "Работы" at bounding box center [373, 244] width 79 height 21
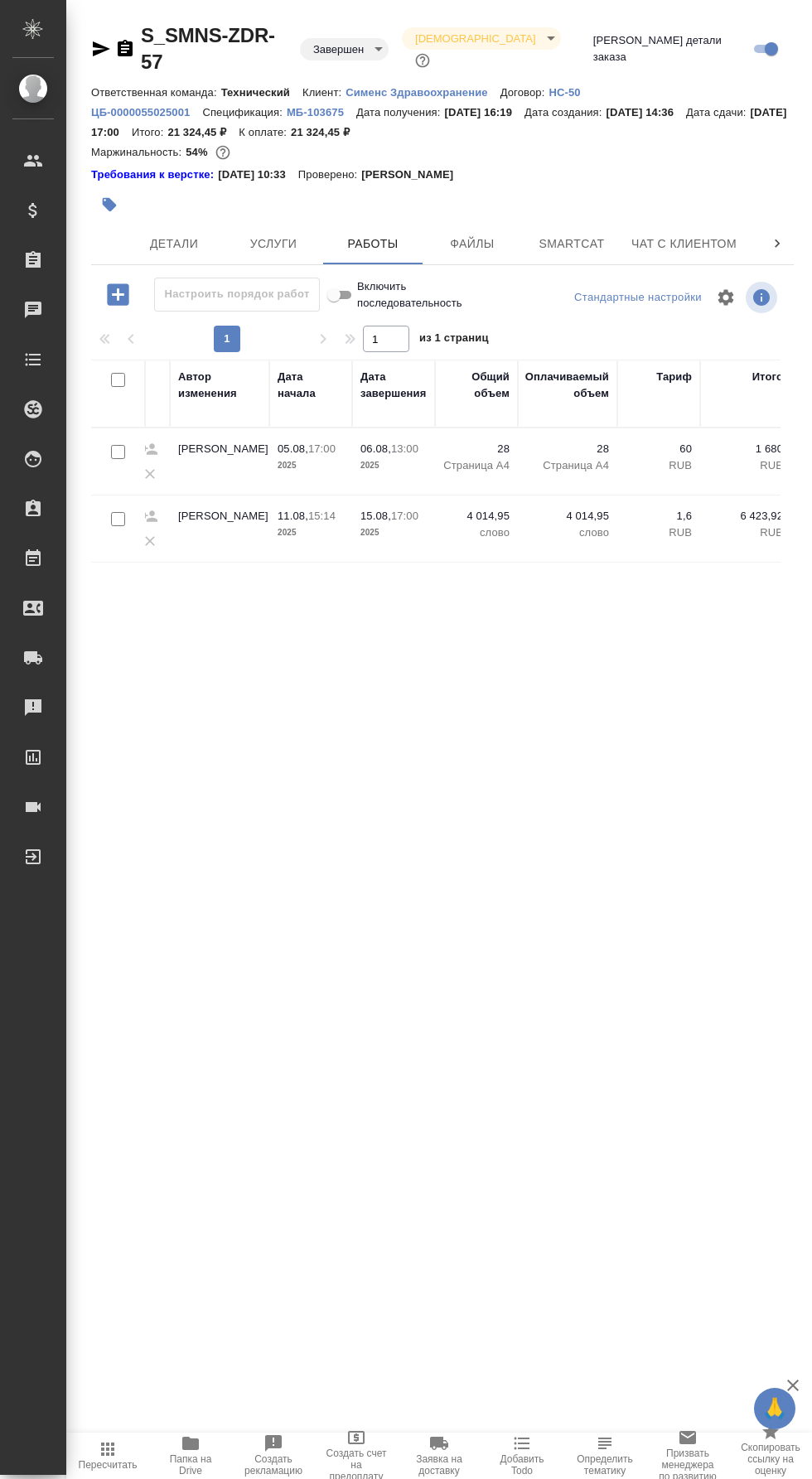
scroll to position [0, 654]
click at [295, 223] on button "Услуги" at bounding box center [274, 244] width 99 height 41
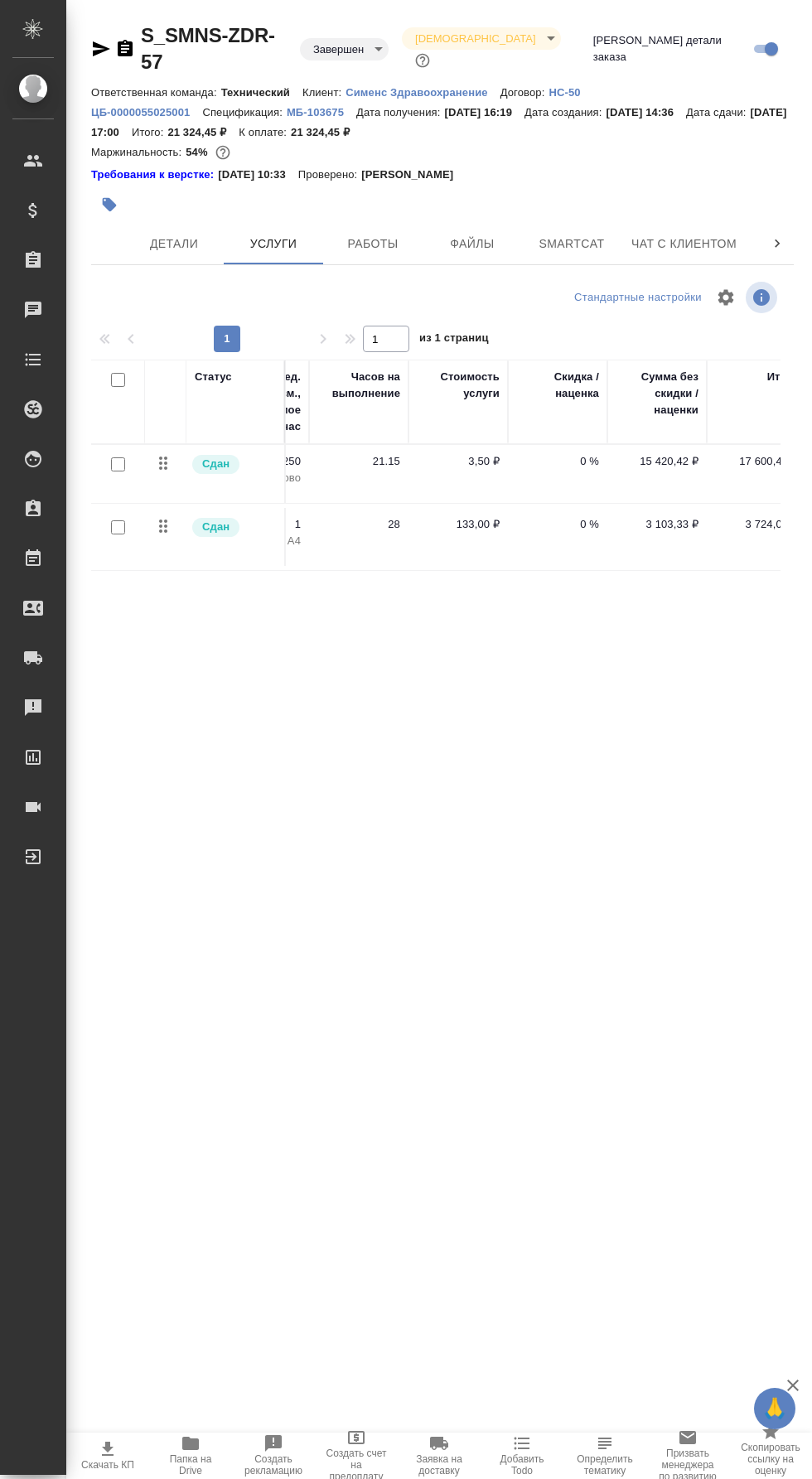
scroll to position [0, 823]
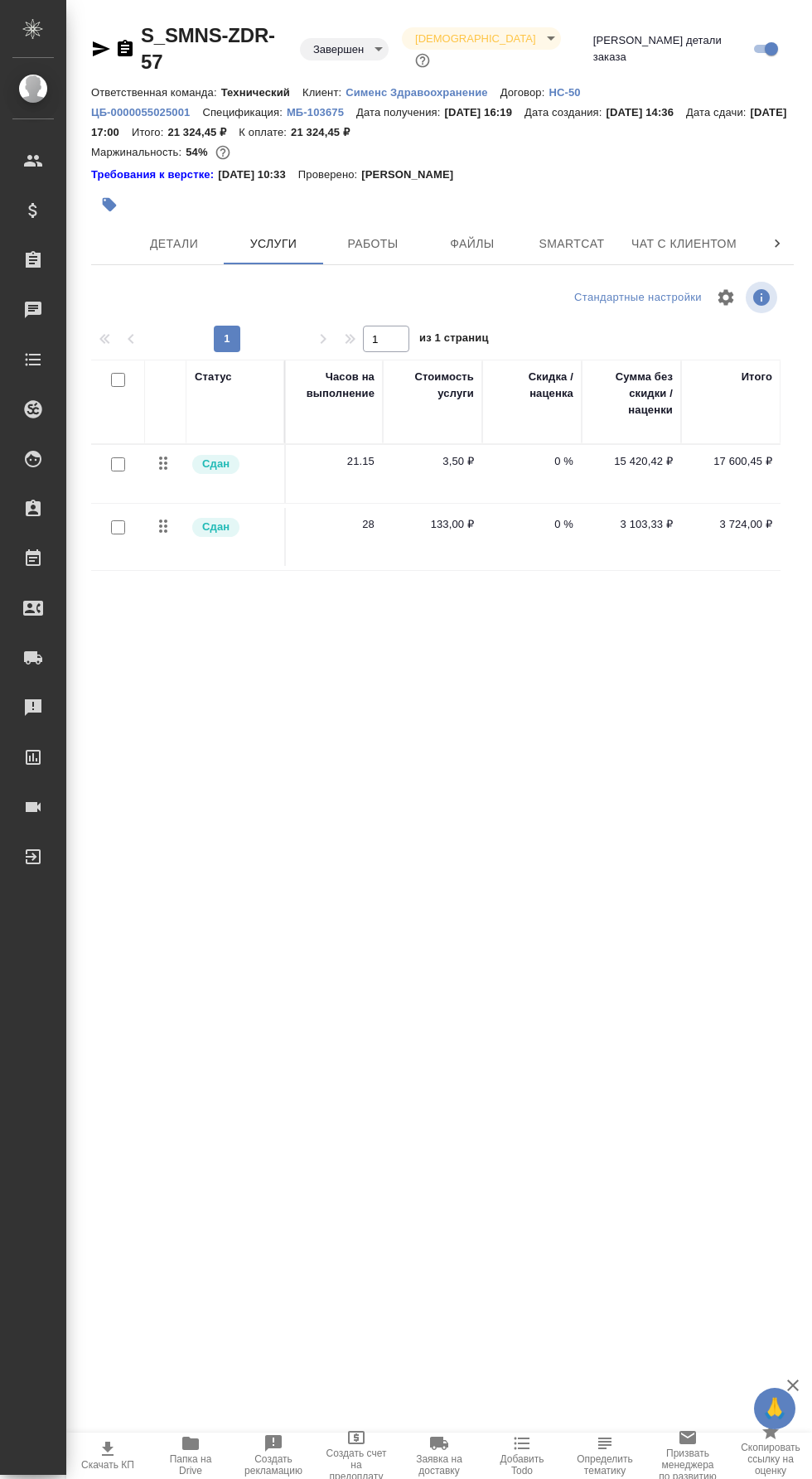
click at [401, 234] on span "Работы" at bounding box center [373, 244] width 79 height 21
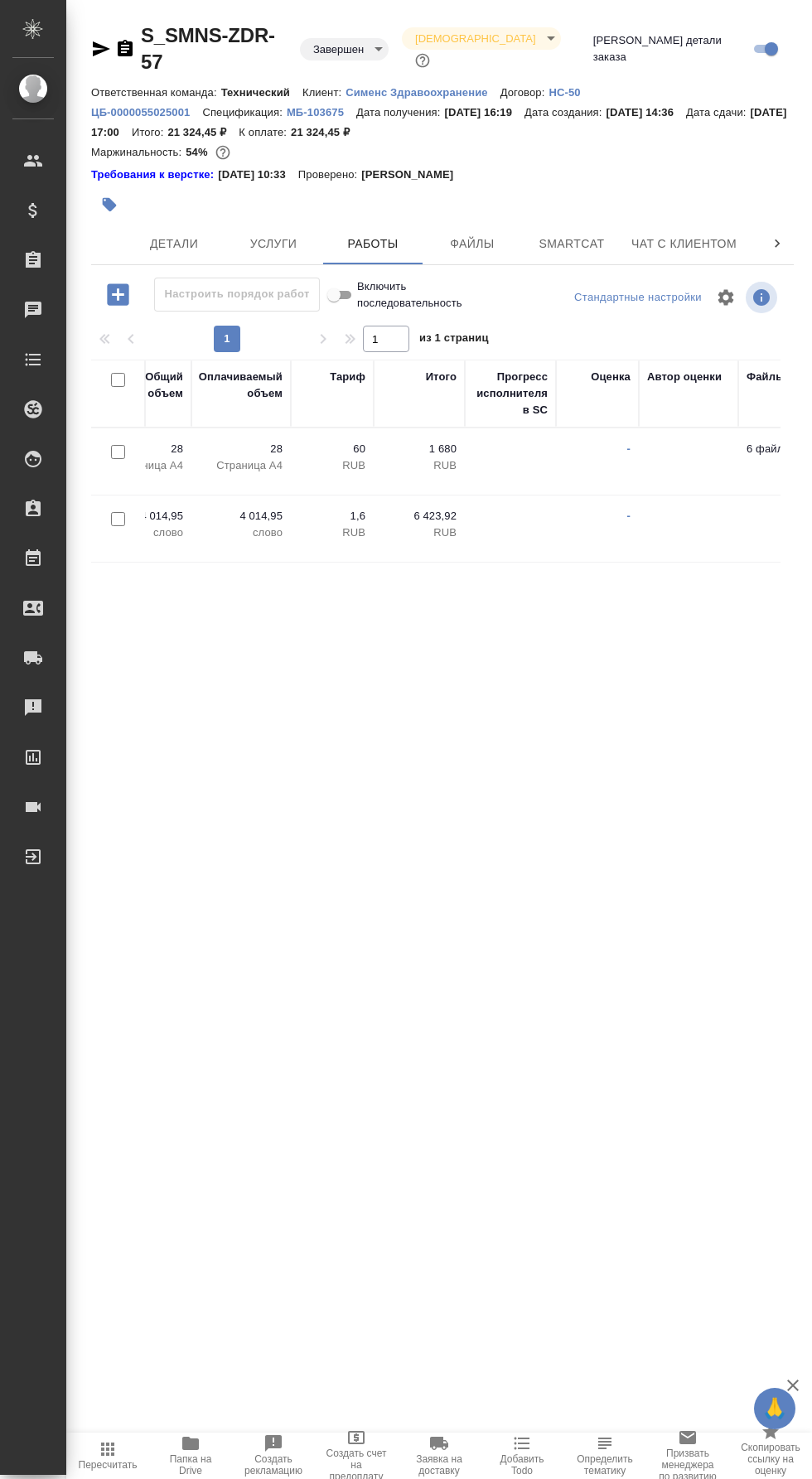
scroll to position [0, 1039]
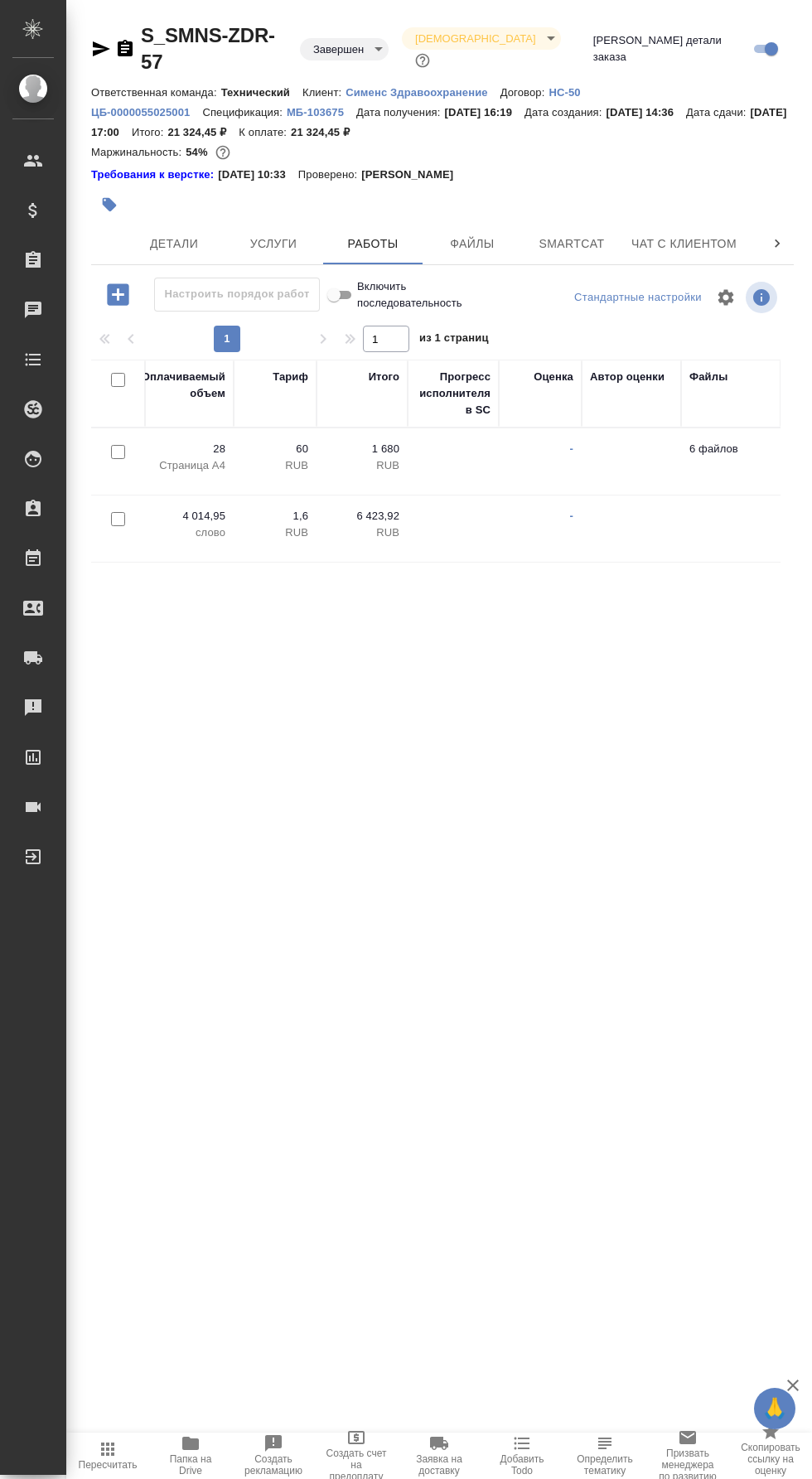
click at [200, 1456] on span "Папка на Drive" at bounding box center [191, 1465] width 63 height 23
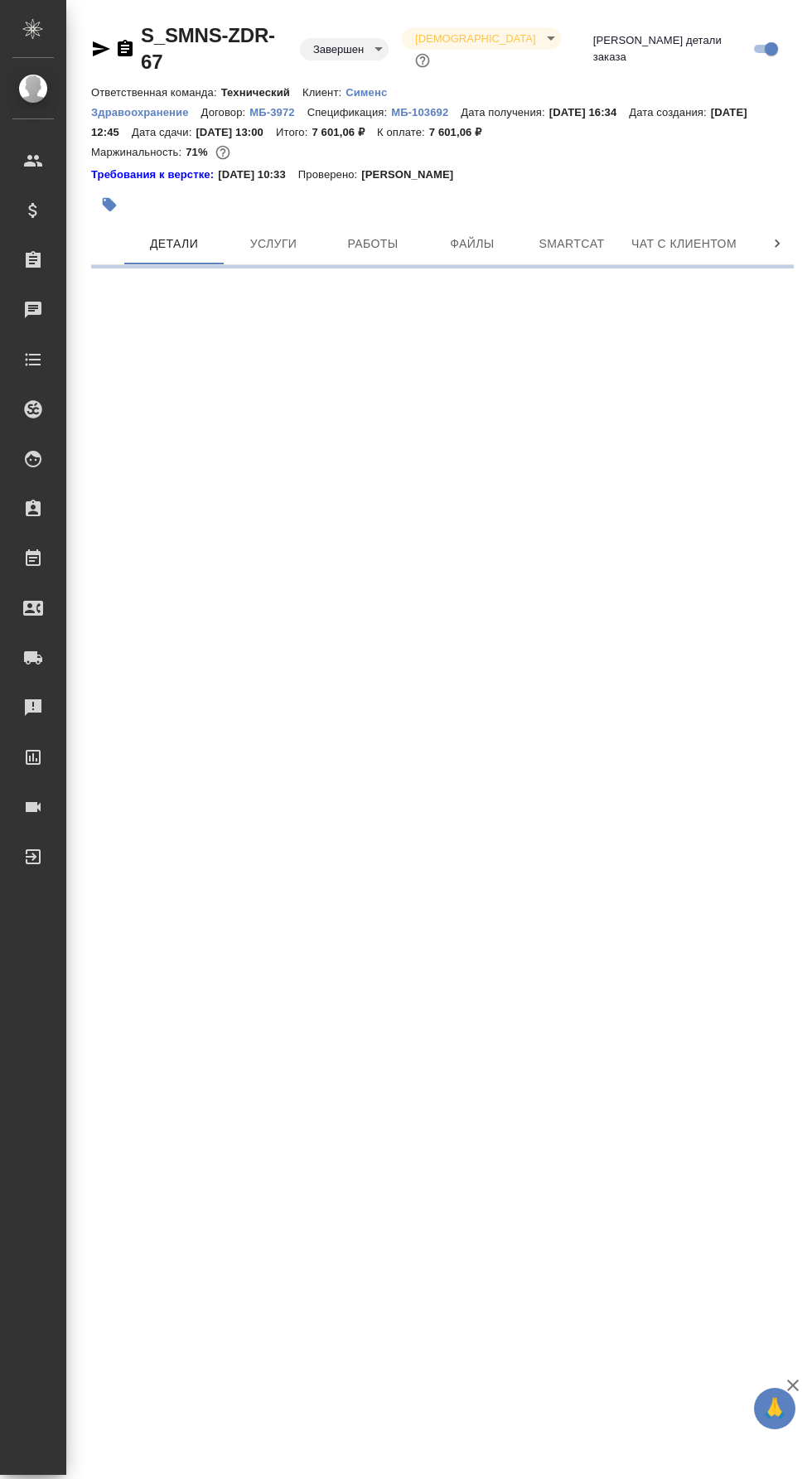
select select "RU"
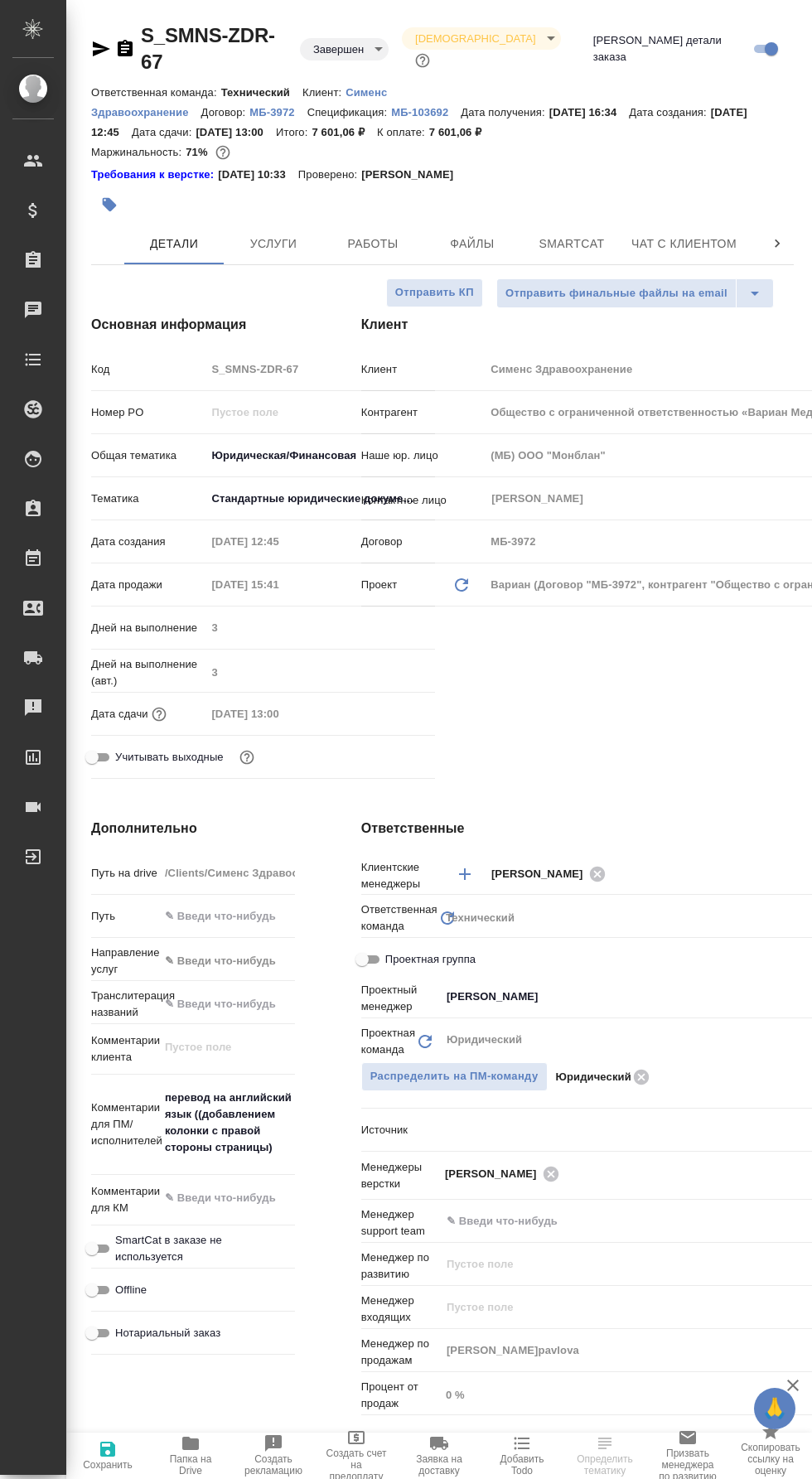
type textarea "x"
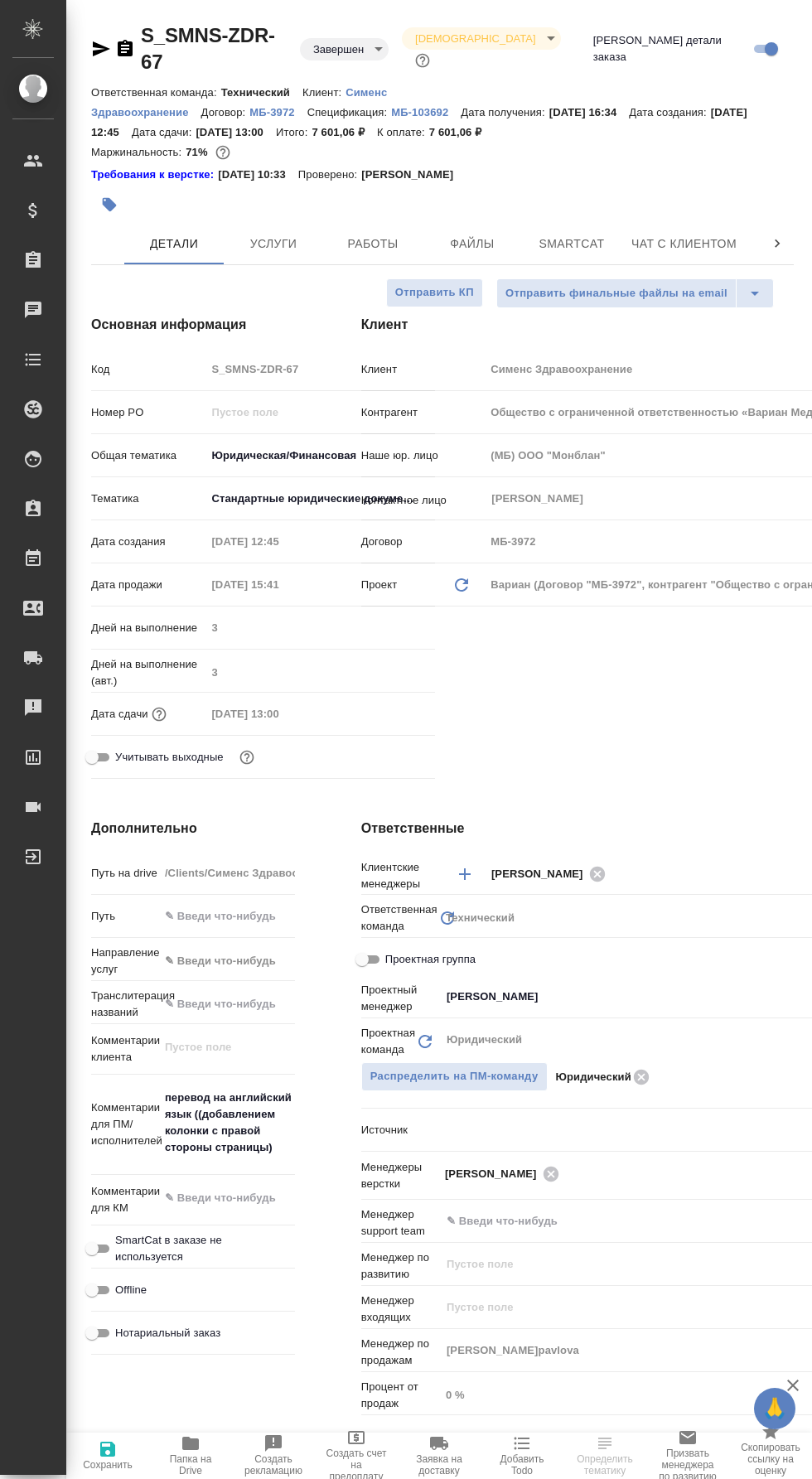
type textarea "x"
click at [394, 234] on span "Работы" at bounding box center [373, 244] width 79 height 21
